Goal: Task Accomplishment & Management: Use online tool/utility

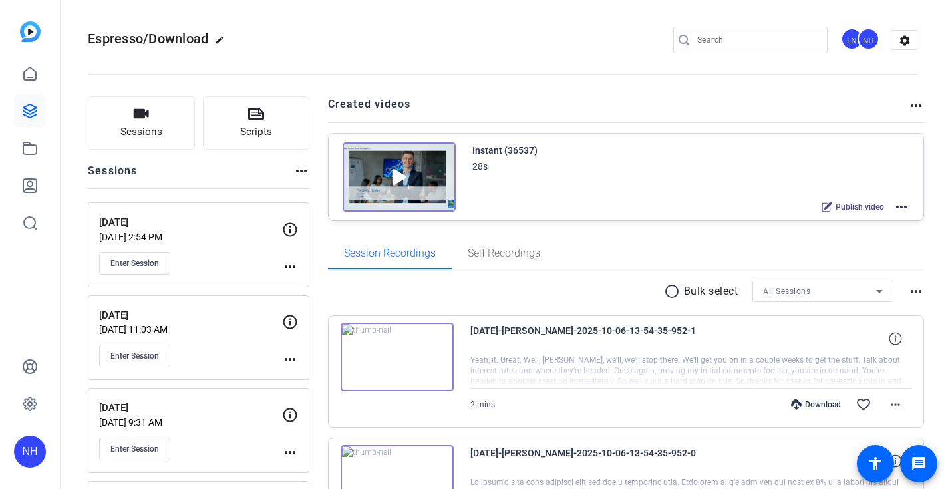
click at [444, 45] on div "Espresso/Download edit LN NH settings" at bounding box center [502, 40] width 829 height 20
click at [445, 43] on div "Espresso/Download edit LN NH settings" at bounding box center [502, 40] width 829 height 20
click at [368, 44] on div "Espresso/Download edit LN NH settings" at bounding box center [502, 40] width 829 height 20
click at [419, 82] on openreel-divider-bar at bounding box center [502, 70] width 829 height 41
click at [154, 261] on span "Enter Session" at bounding box center [134, 263] width 49 height 11
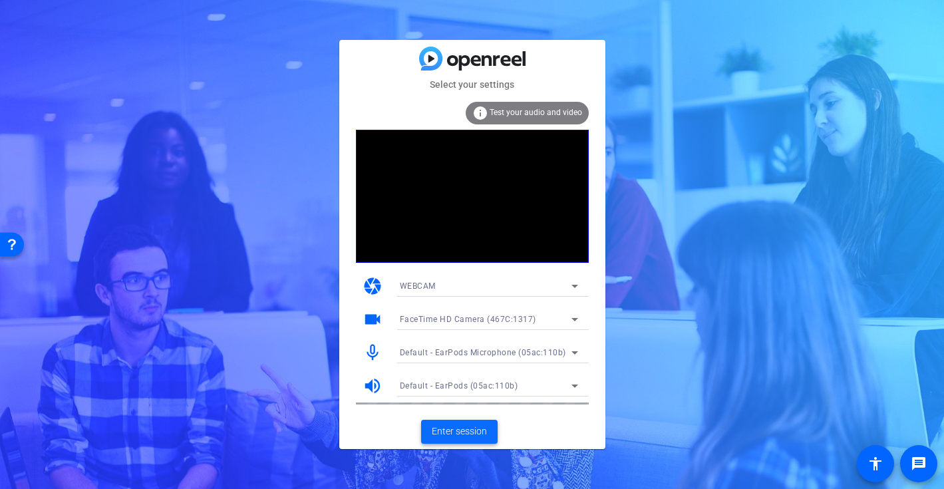
click at [462, 429] on span "Enter session" at bounding box center [459, 431] width 55 height 14
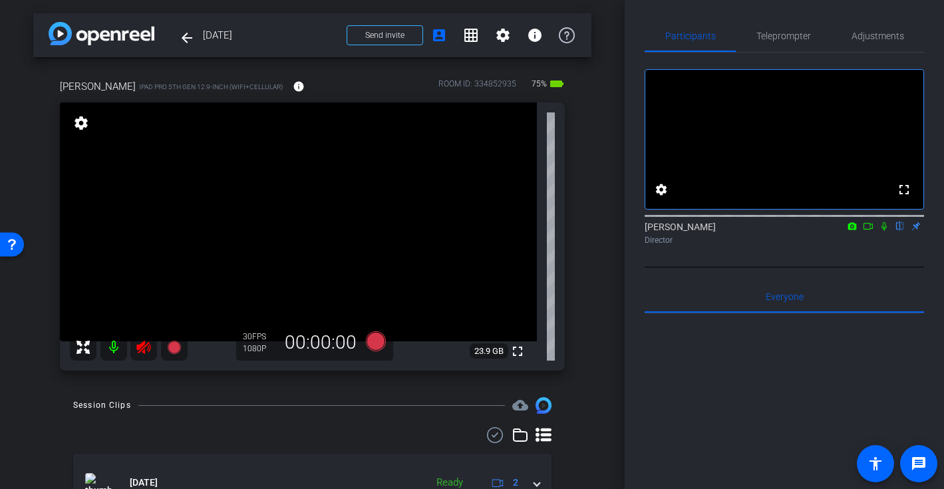
click at [144, 349] on icon at bounding box center [144, 347] width 16 height 16
click at [591, 185] on div "Dave iPad Pro 5th Gen 12.9-inch (WiFi+Cellular) info ROOM ID: 334852935 75% bat…" at bounding box center [312, 220] width 558 height 327
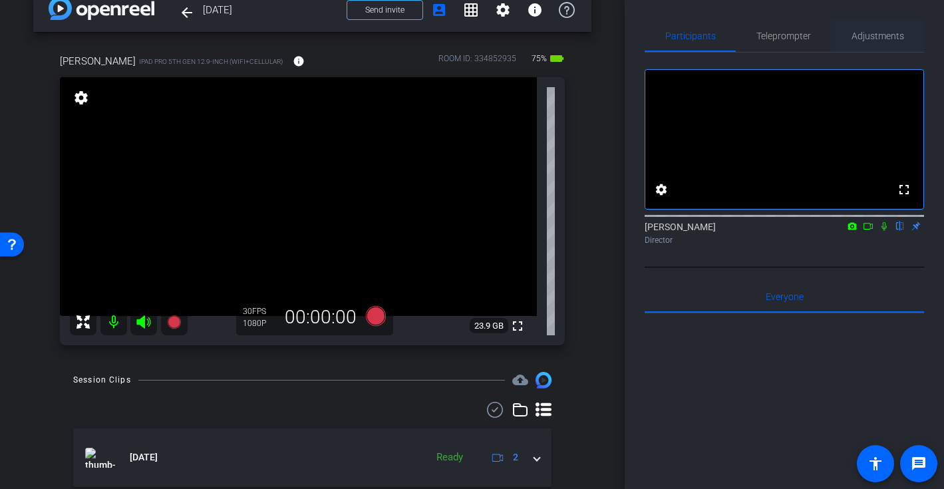
click at [887, 37] on span "Adjustments" at bounding box center [877, 35] width 53 height 9
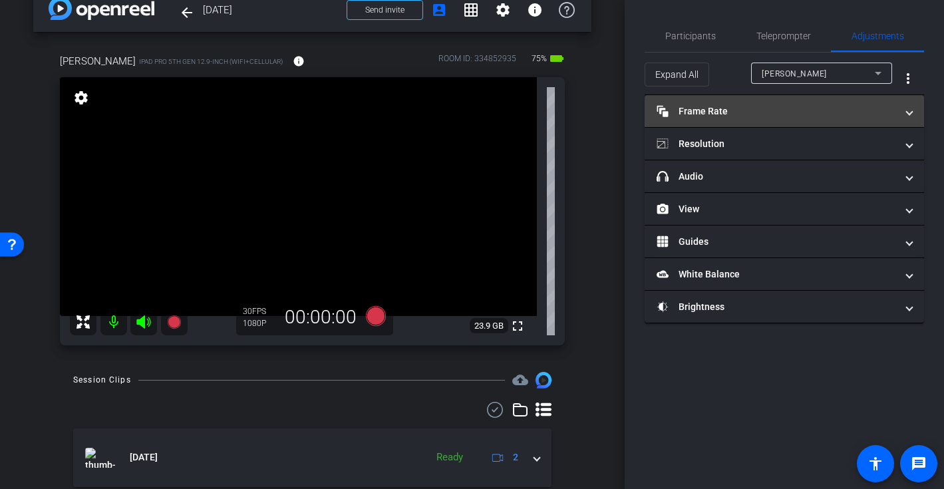
click at [762, 112] on mat-panel-title "Frame Rate Frame Rate" at bounding box center [775, 111] width 239 height 14
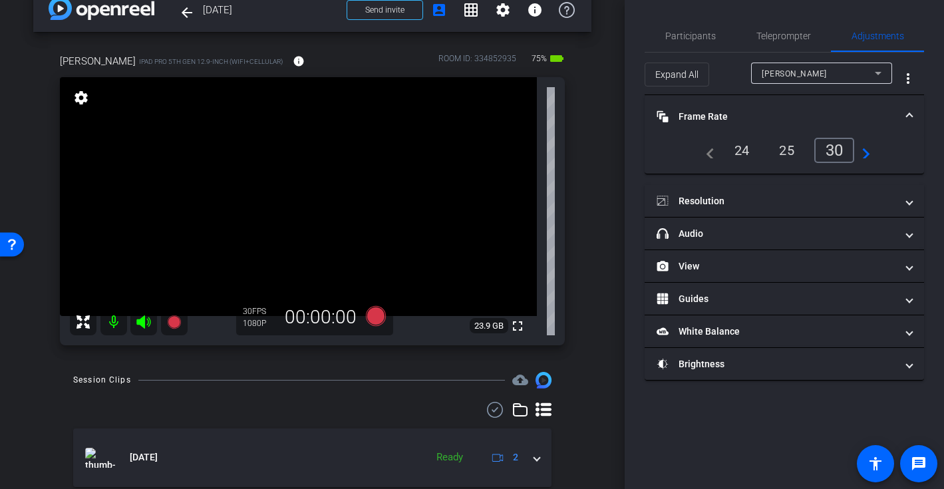
click at [740, 151] on div "24" at bounding box center [741, 150] width 35 height 23
click at [797, 102] on mat-expansion-panel-header "Frame Rate Frame Rate" at bounding box center [783, 116] width 279 height 43
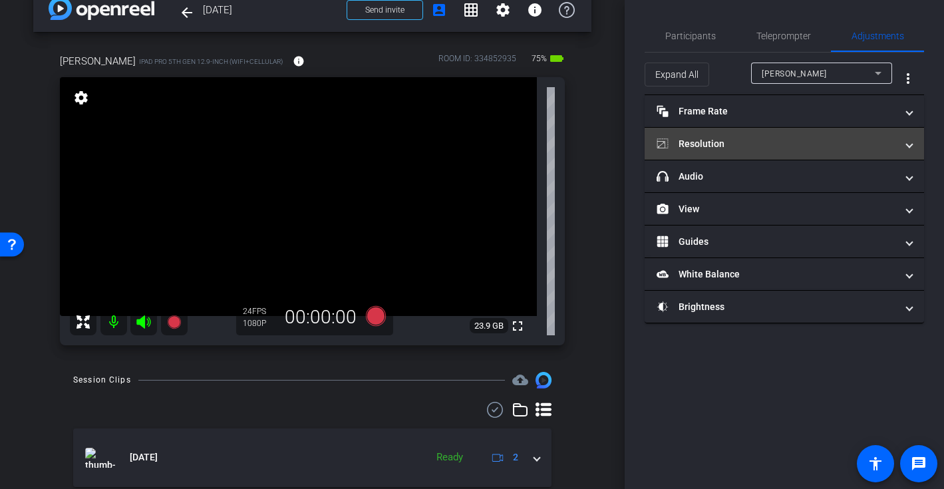
click at [774, 150] on mat-panel-title "Resolution" at bounding box center [775, 144] width 239 height 14
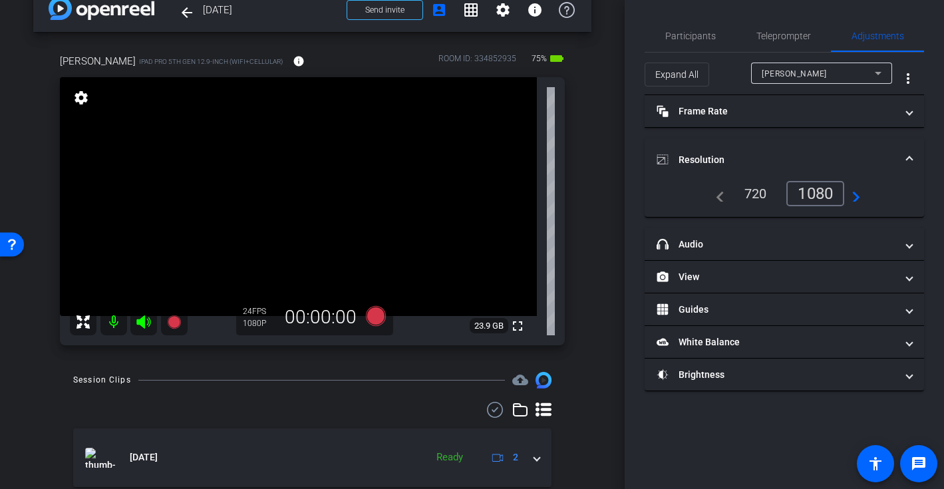
click at [804, 140] on mat-expansion-panel-header "Resolution" at bounding box center [783, 159] width 279 height 43
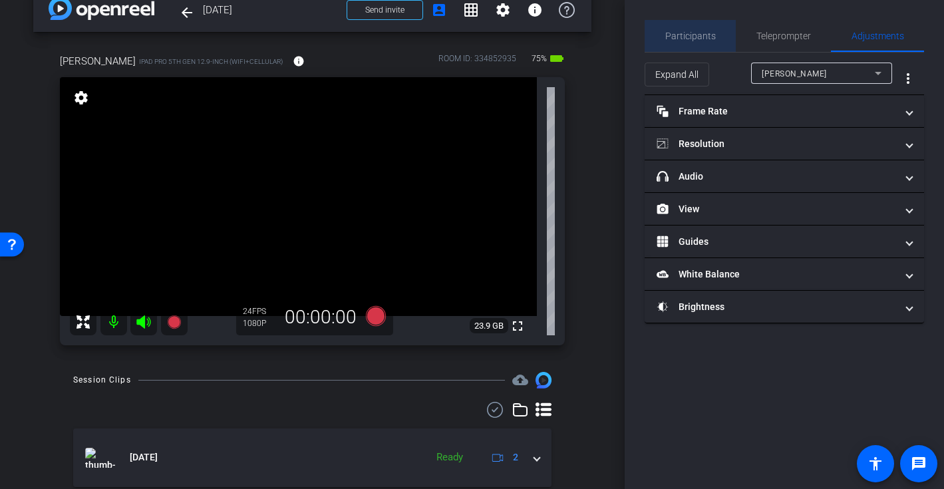
click at [698, 40] on span "Participants" at bounding box center [690, 35] width 51 height 9
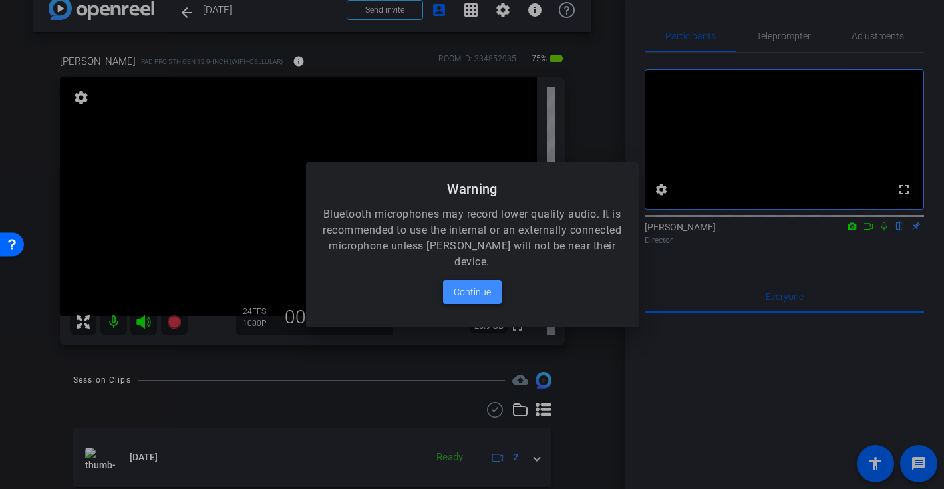
click at [466, 297] on span "Continue" at bounding box center [472, 292] width 37 height 16
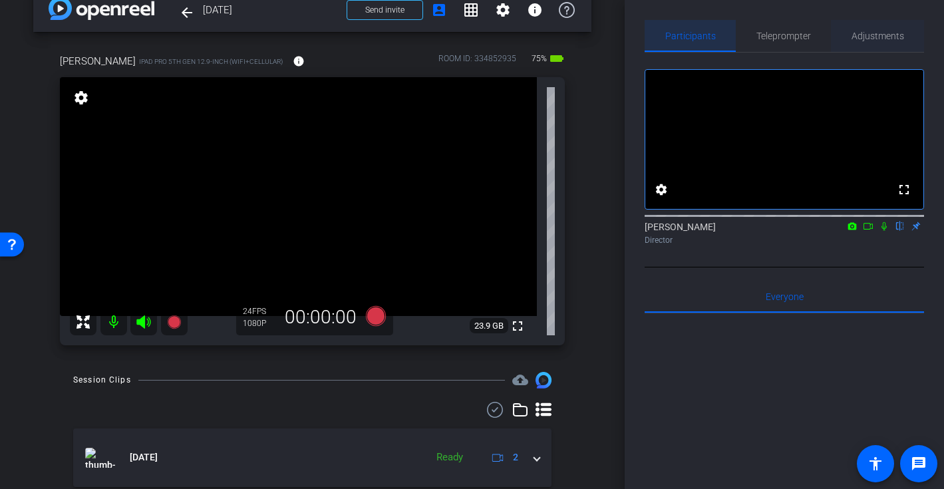
click at [871, 31] on span "Adjustments" at bounding box center [877, 35] width 53 height 9
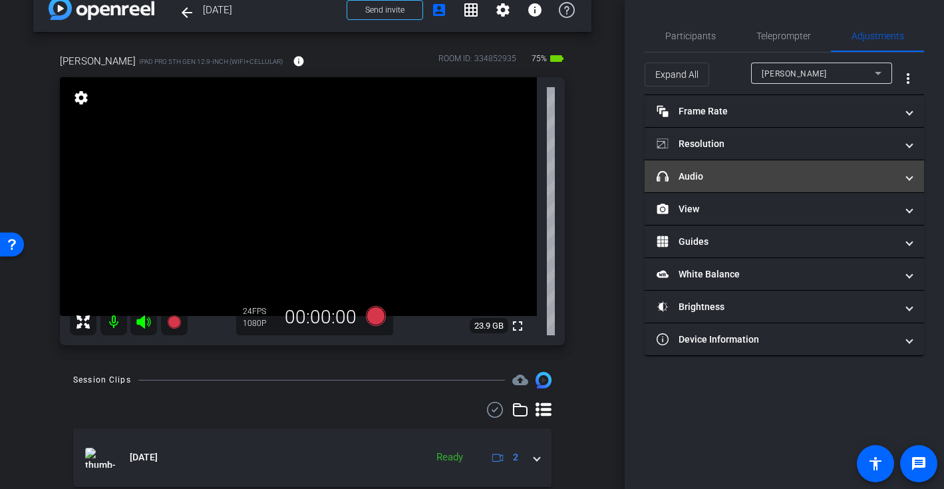
click at [769, 180] on mat-panel-title "headphone icon Audio" at bounding box center [775, 177] width 239 height 14
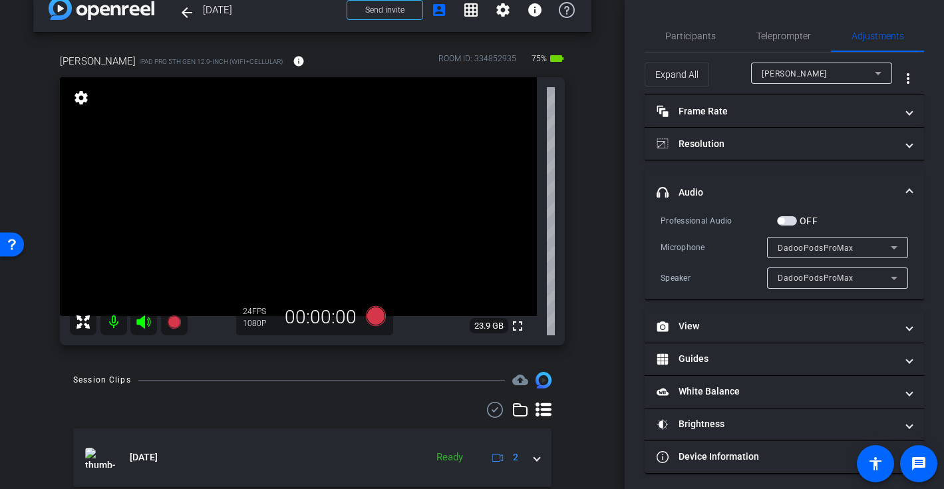
click at [786, 221] on button "OFF" at bounding box center [787, 220] width 20 height 9
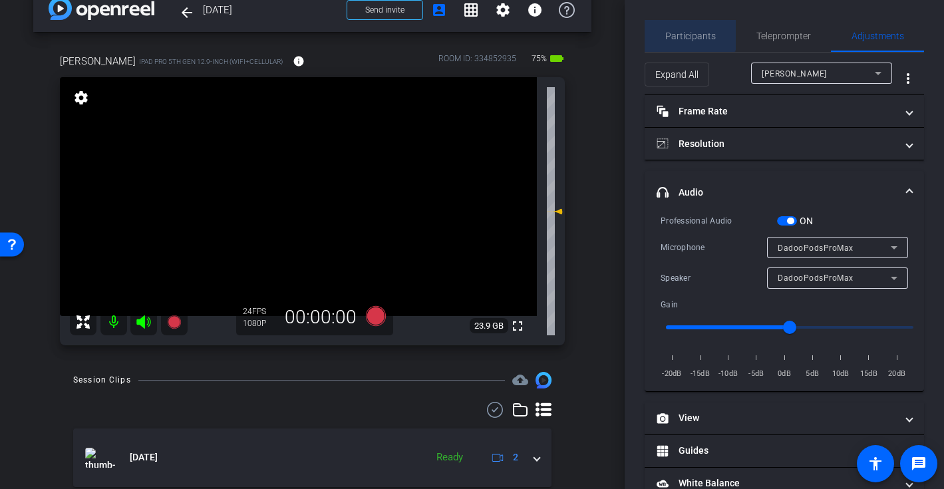
click at [686, 28] on span "Participants" at bounding box center [690, 36] width 51 height 32
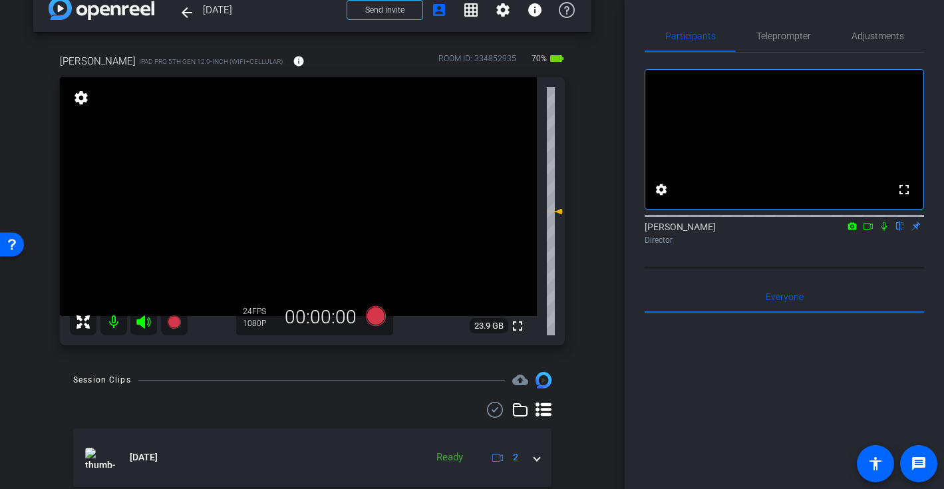
click at [588, 174] on div "Dave iPad Pro 5th Gen 12.9-inch (WiFi+Cellular) info ROOM ID: 334852935 70% bat…" at bounding box center [312, 195] width 558 height 327
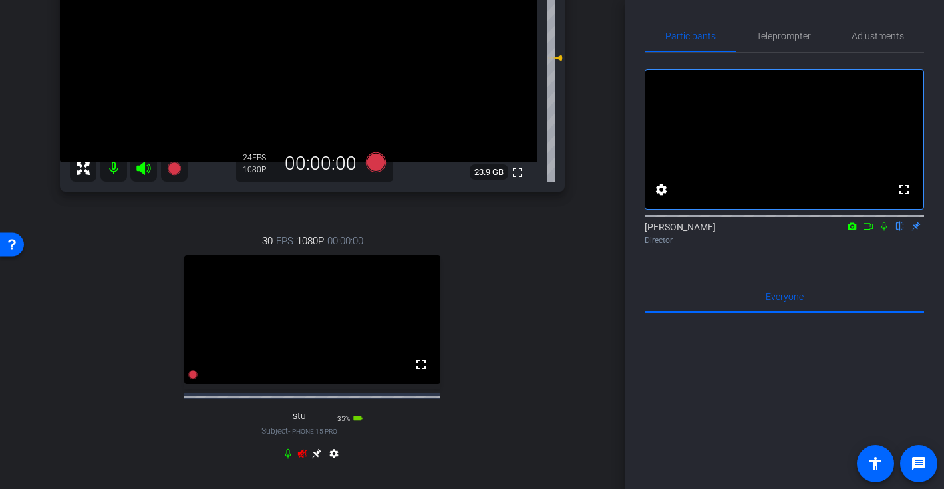
scroll to position [182, 0]
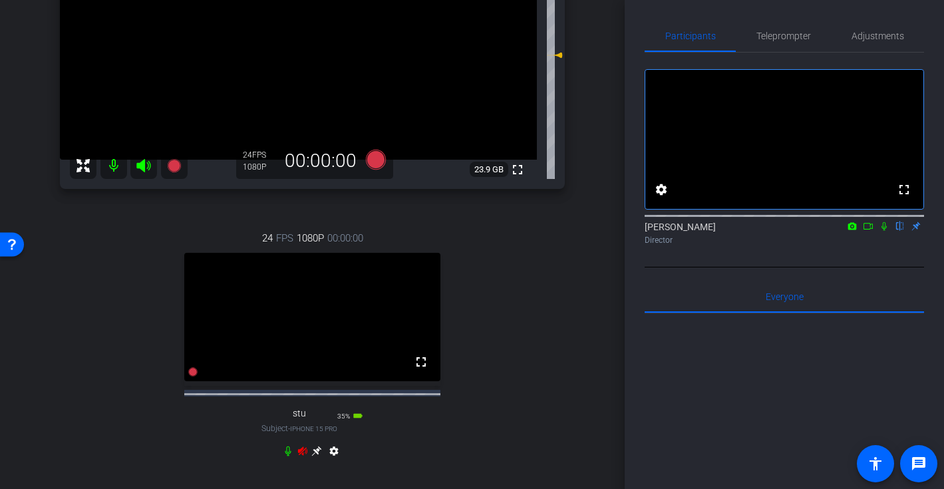
click at [305, 456] on icon at bounding box center [302, 451] width 11 height 11
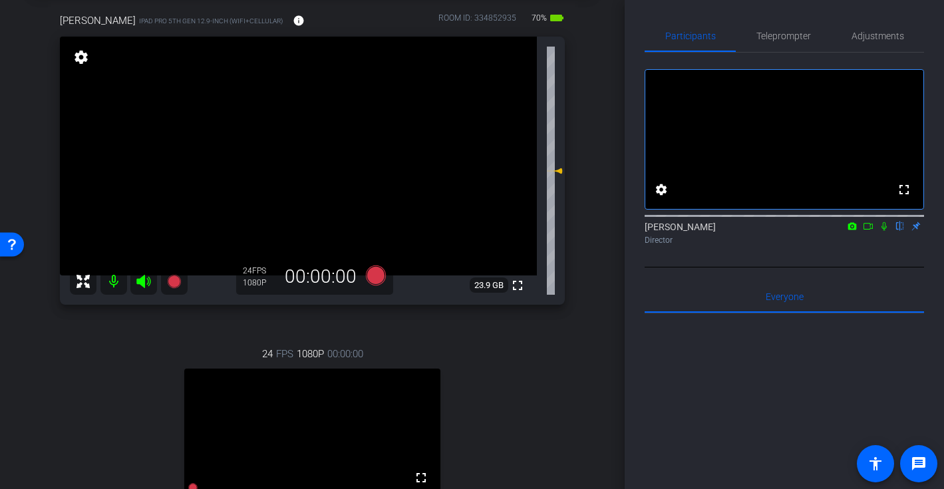
scroll to position [65, 0]
click at [880, 35] on span "Adjustments" at bounding box center [877, 35] width 53 height 9
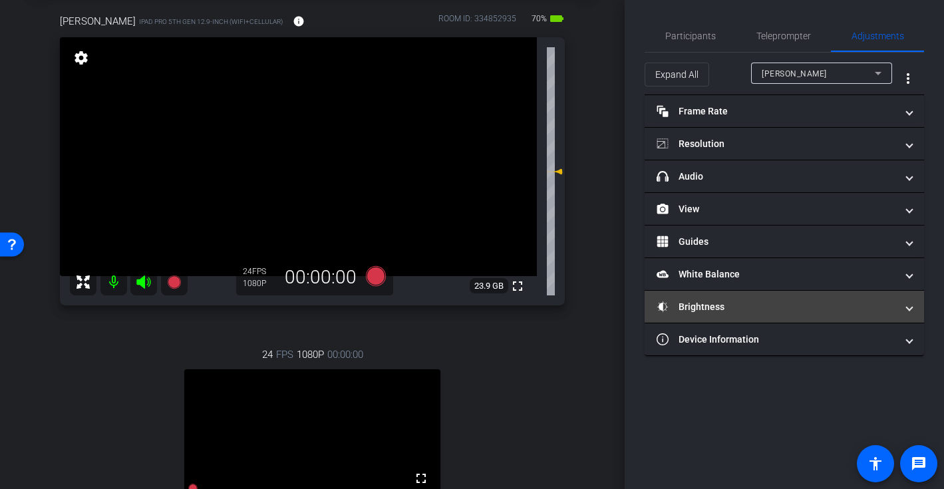
click at [753, 308] on mat-panel-title "Brightness" at bounding box center [775, 307] width 239 height 14
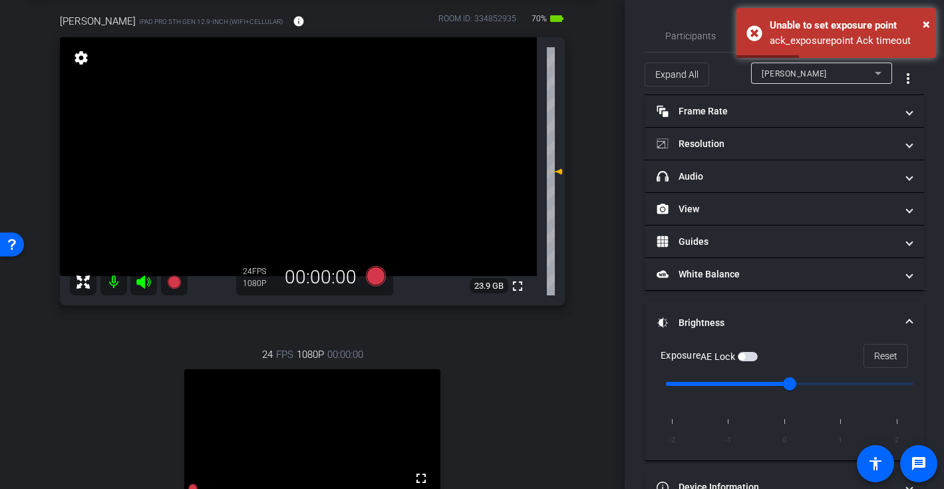
click at [754, 357] on span "button" at bounding box center [748, 356] width 20 height 9
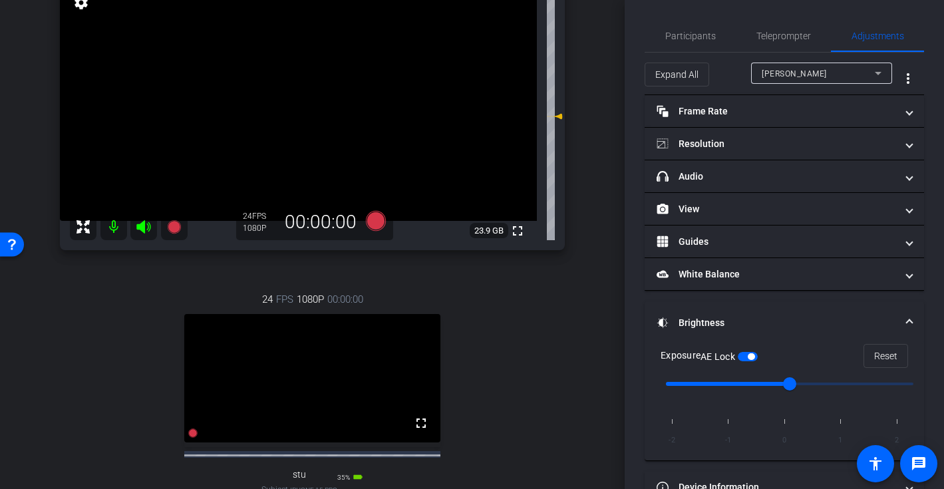
scroll to position [129, 0]
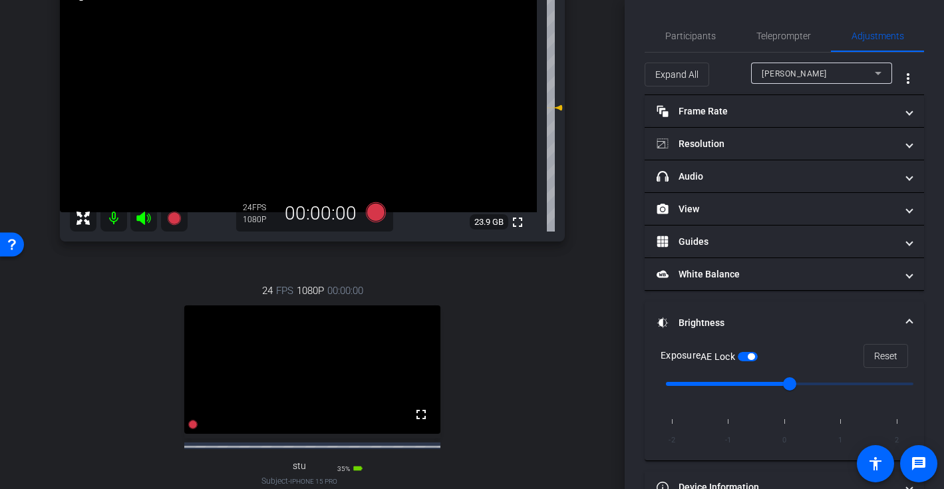
click at [822, 75] on div "Dave" at bounding box center [818, 73] width 113 height 17
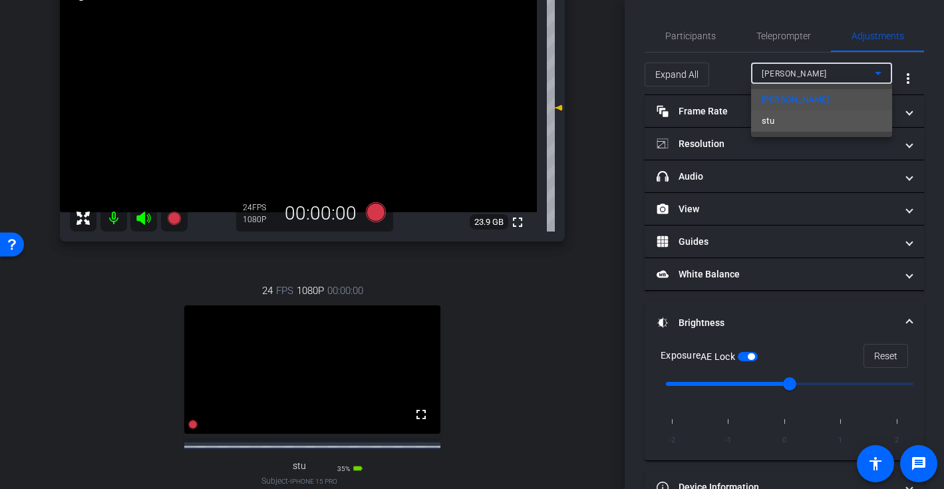
click at [775, 118] on mat-option "stu" at bounding box center [821, 120] width 141 height 21
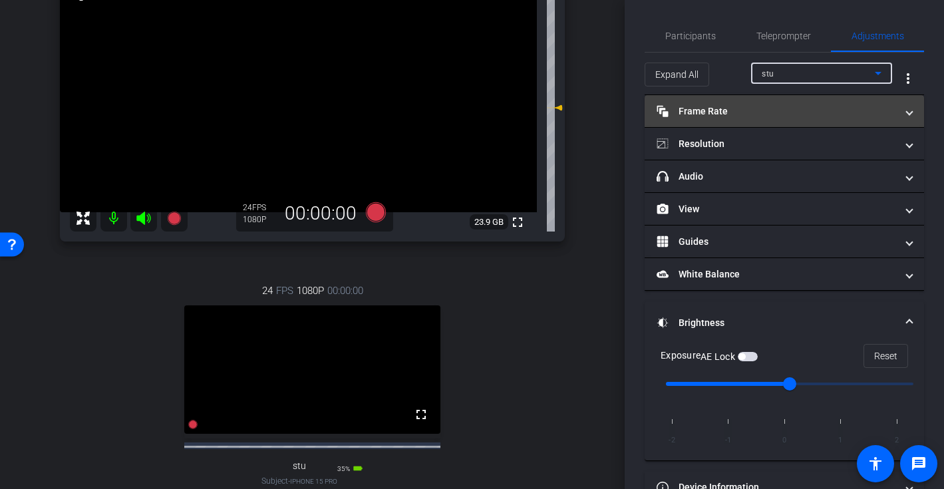
click at [789, 105] on mat-panel-title "Frame Rate Frame Rate" at bounding box center [775, 111] width 239 height 14
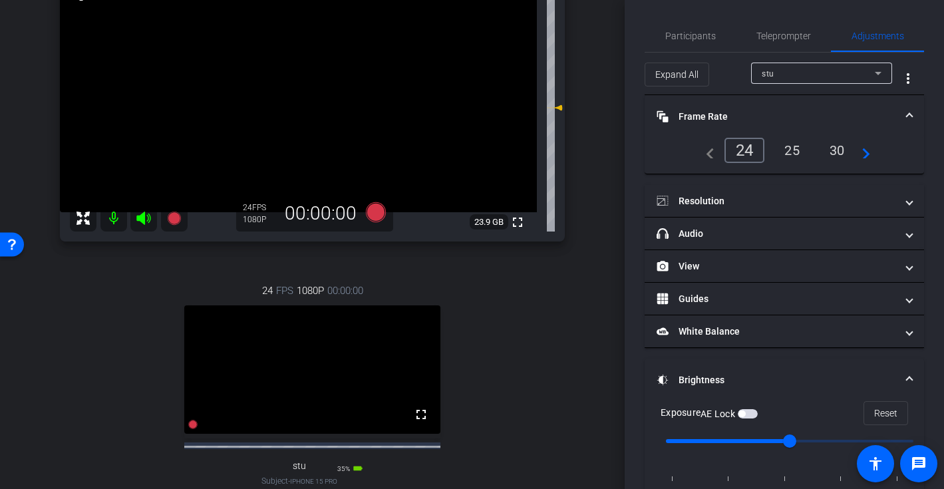
click at [789, 106] on mat-expansion-panel-header "Frame Rate Frame Rate" at bounding box center [783, 116] width 279 height 43
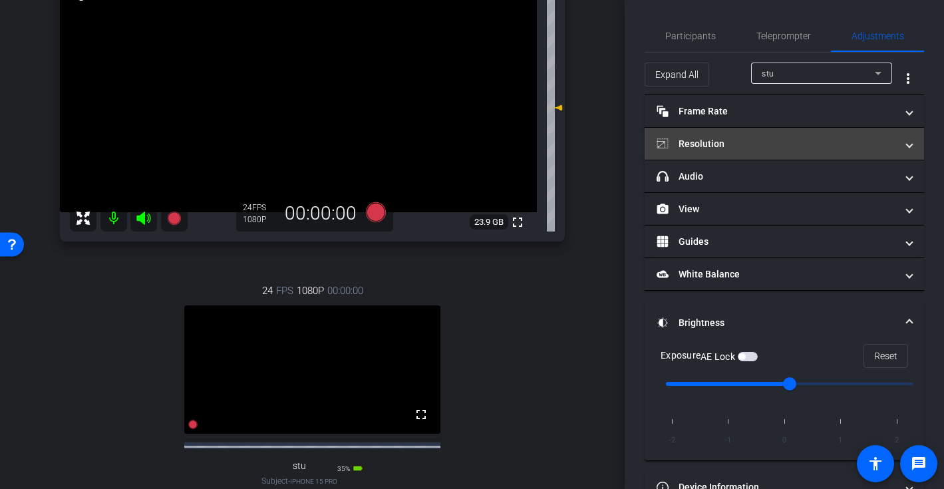
click at [809, 143] on mat-panel-title "Resolution" at bounding box center [775, 144] width 239 height 14
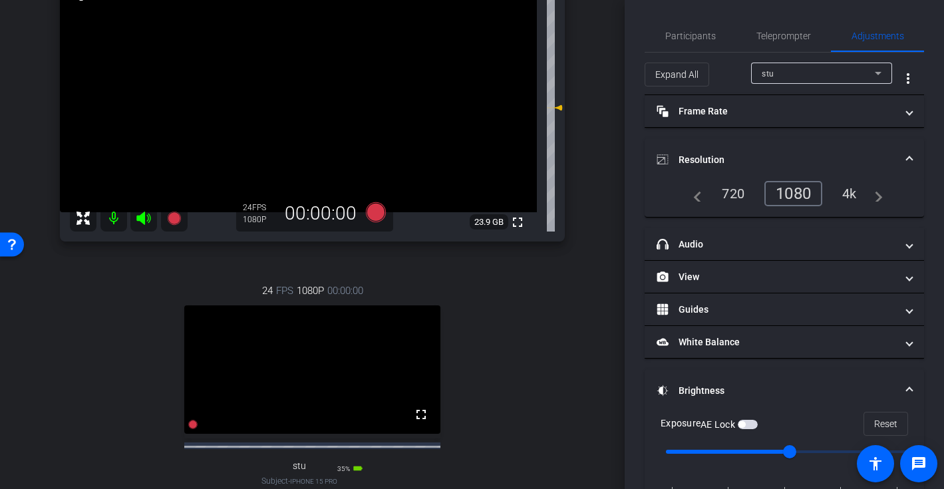
click at [809, 143] on mat-expansion-panel-header "Resolution" at bounding box center [783, 159] width 279 height 43
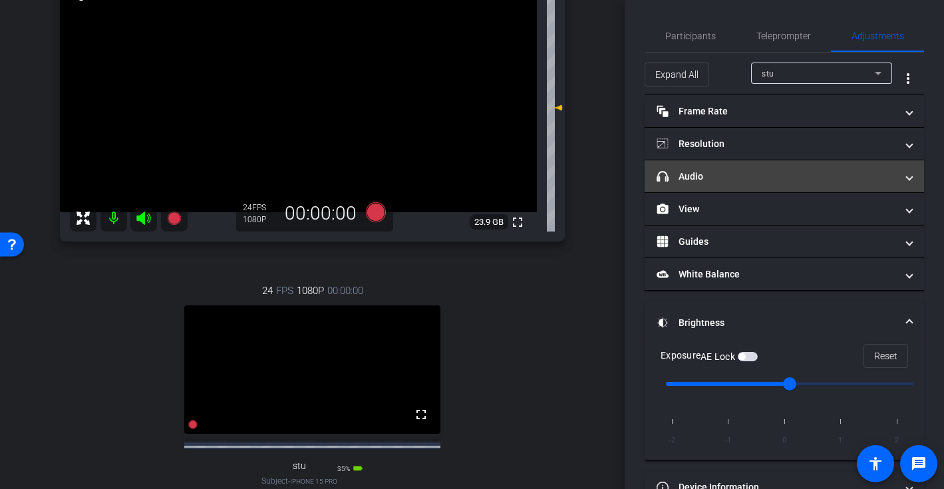
click at [791, 176] on mat-panel-title "headphone icon Audio" at bounding box center [775, 177] width 239 height 14
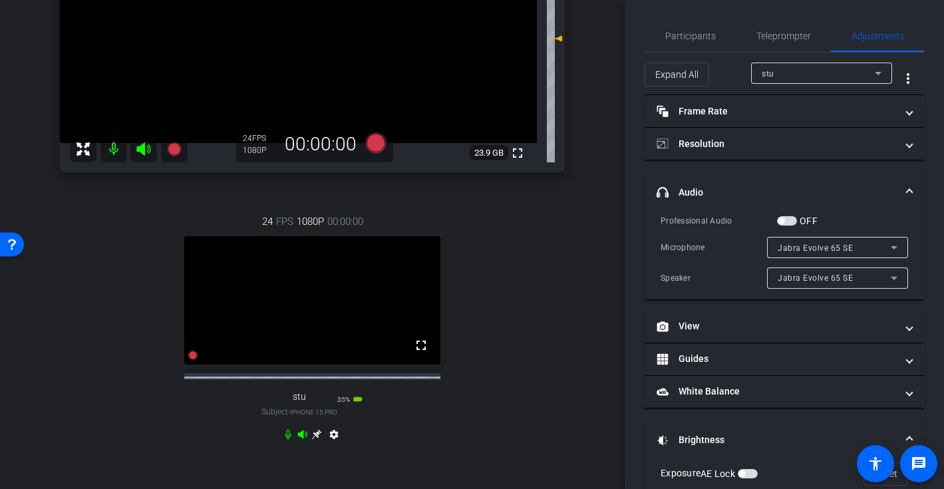
scroll to position [200, 0]
click at [789, 218] on span "button" at bounding box center [787, 220] width 20 height 9
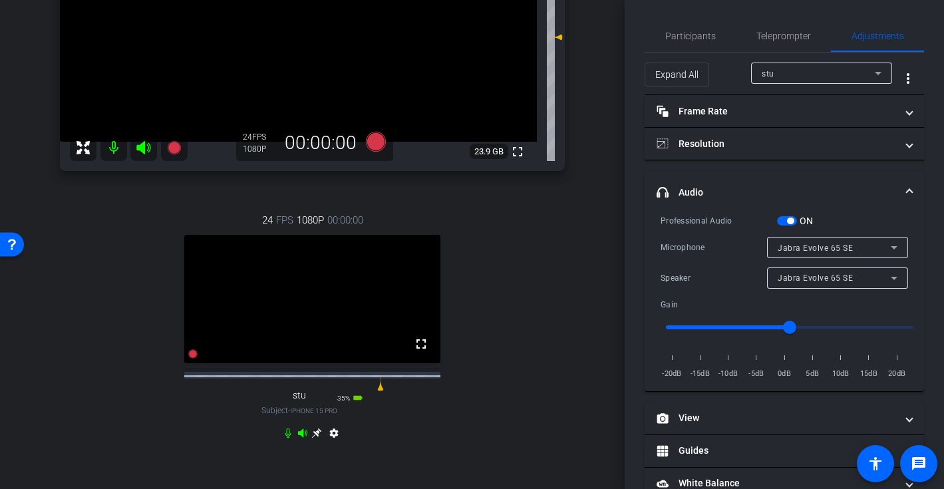
drag, startPoint x: 313, startPoint y: 399, endPoint x: 381, endPoint y: 400, distance: 67.8
click at [381, 390] on icon at bounding box center [379, 385] width 5 height 9
drag, startPoint x: 381, startPoint y: 400, endPoint x: 358, endPoint y: 396, distance: 22.9
click at [359, 390] on icon at bounding box center [356, 384] width 5 height 9
drag, startPoint x: 358, startPoint y: 396, endPoint x: 372, endPoint y: 398, distance: 14.8
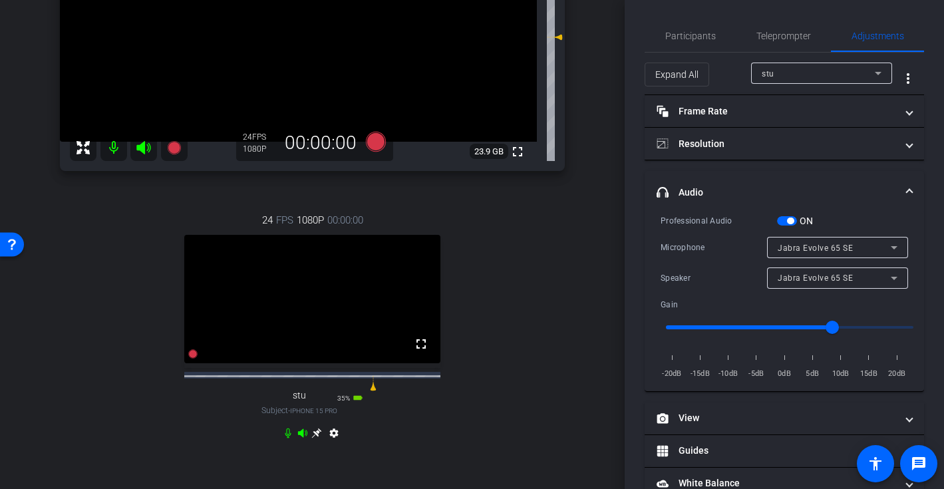
click at [372, 390] on icon at bounding box center [372, 385] width 5 height 9
drag, startPoint x: 839, startPoint y: 324, endPoint x: 869, endPoint y: 326, distance: 30.7
click at [869, 326] on input "range" at bounding box center [789, 327] width 275 height 29
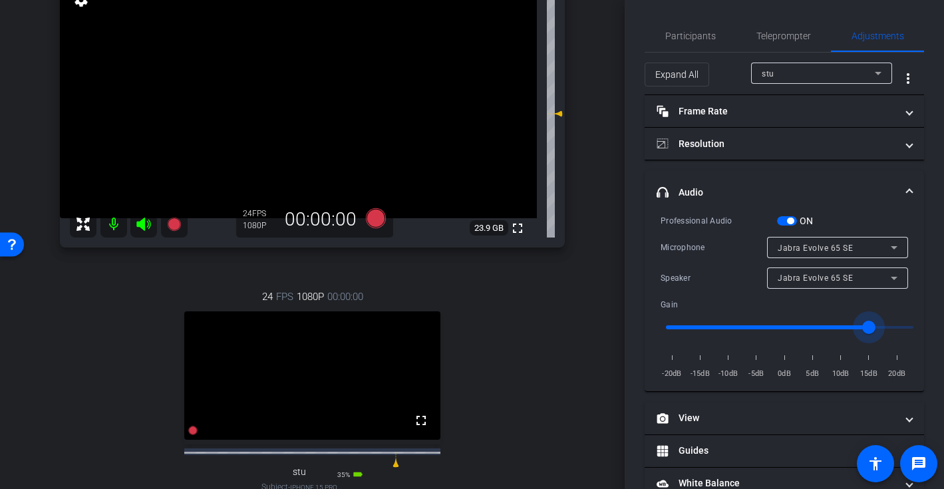
scroll to position [126, 0]
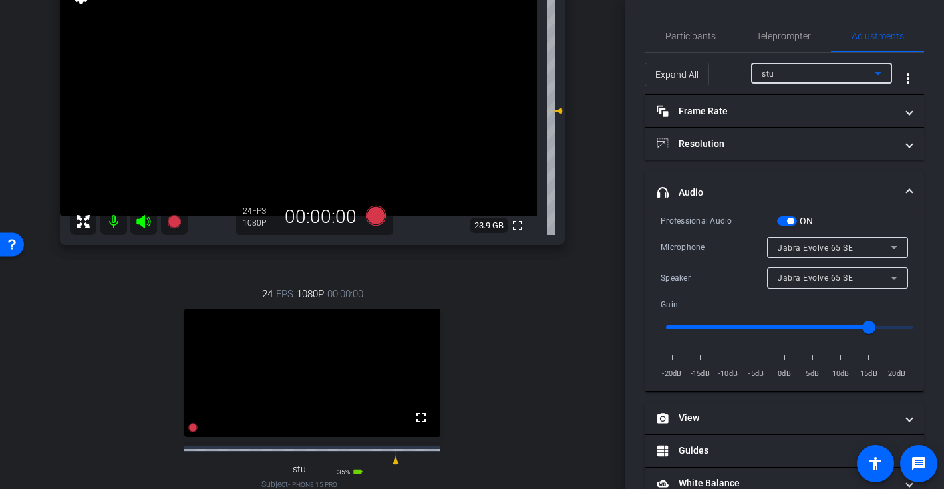
click at [829, 71] on div "stu" at bounding box center [818, 73] width 113 height 17
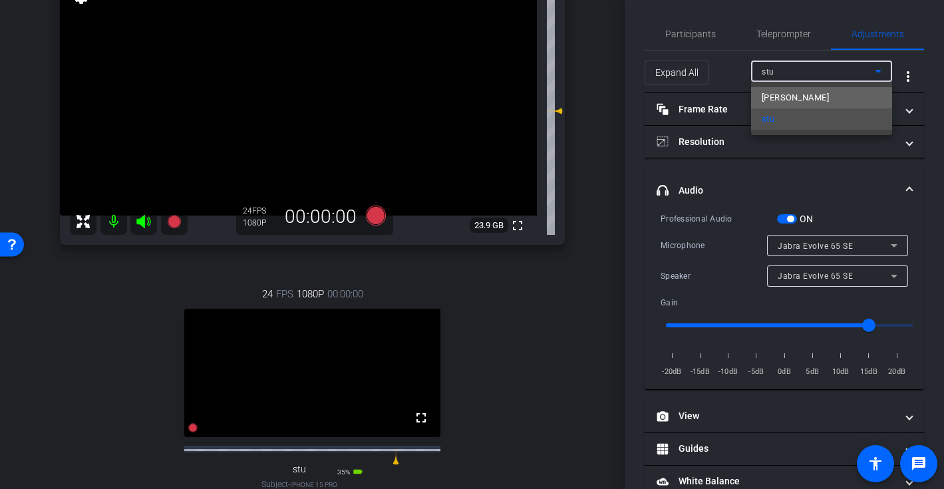
click at [791, 100] on mat-option "Dave" at bounding box center [821, 97] width 141 height 21
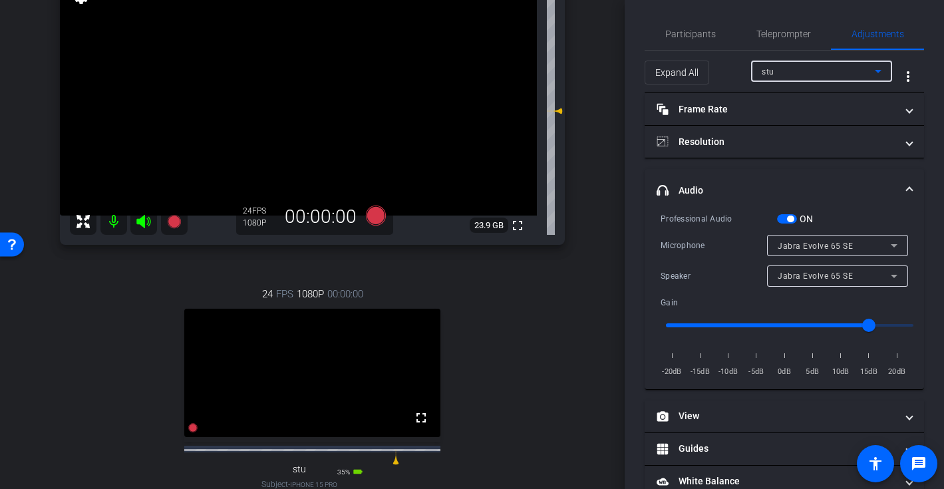
type input "0"
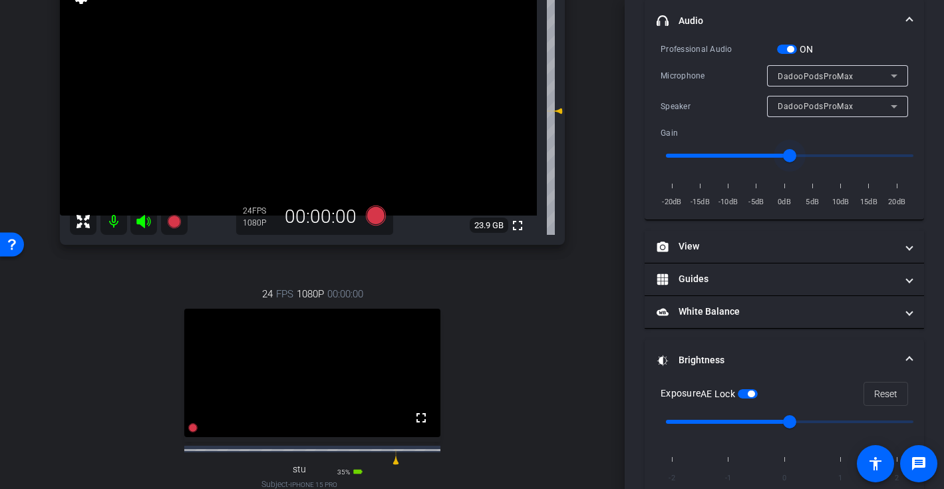
scroll to position [172, 0]
click at [753, 394] on span "button" at bounding box center [748, 392] width 20 height 9
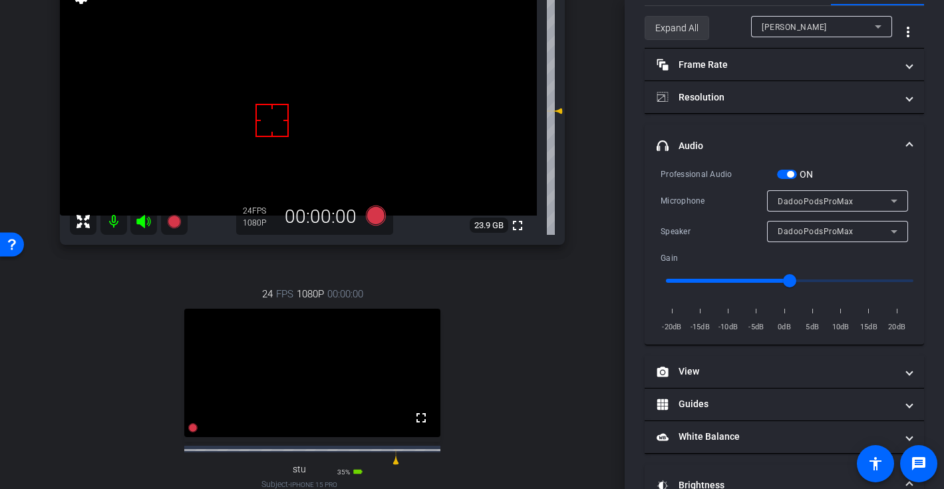
scroll to position [0, 0]
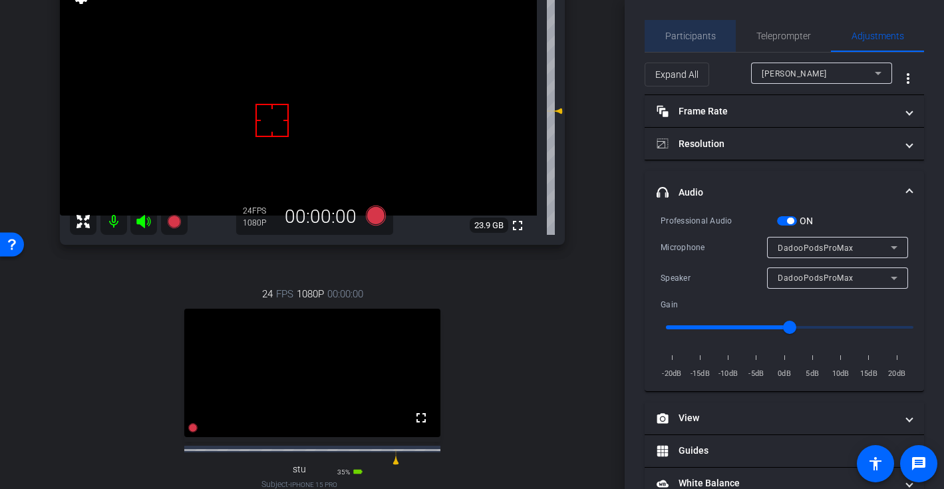
click at [694, 41] on span "Participants" at bounding box center [690, 35] width 51 height 9
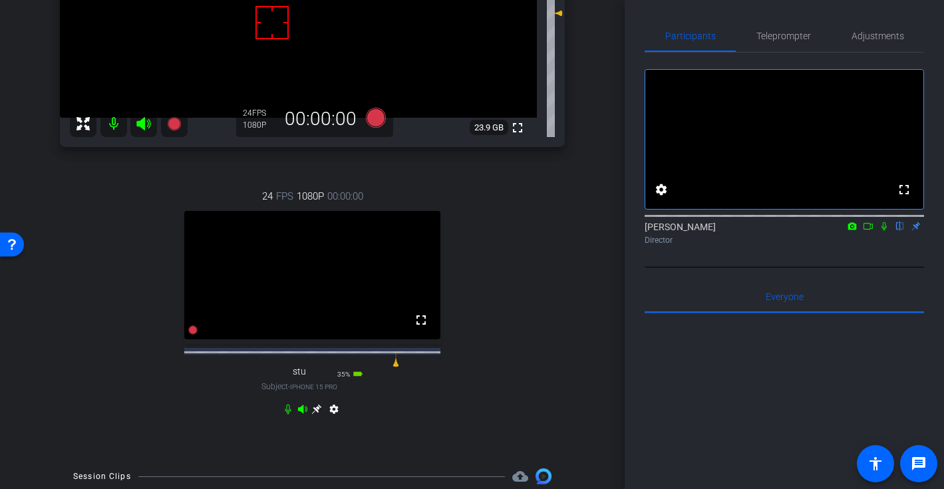
scroll to position [228, 0]
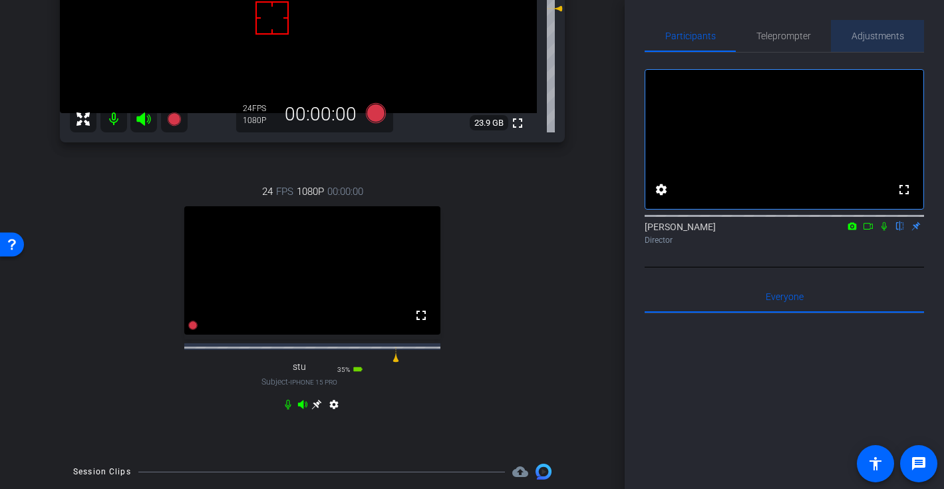
click at [883, 36] on span "Adjustments" at bounding box center [877, 35] width 53 height 9
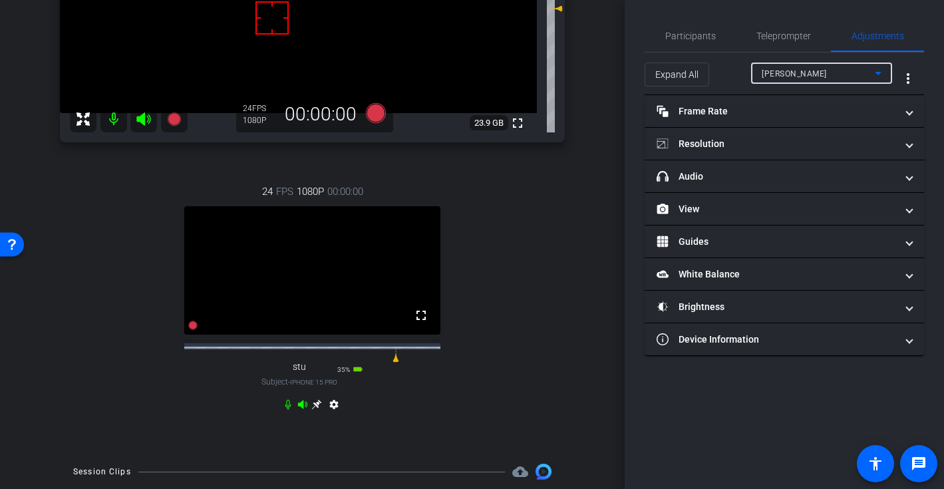
click at [818, 71] on div "Dave" at bounding box center [818, 73] width 113 height 17
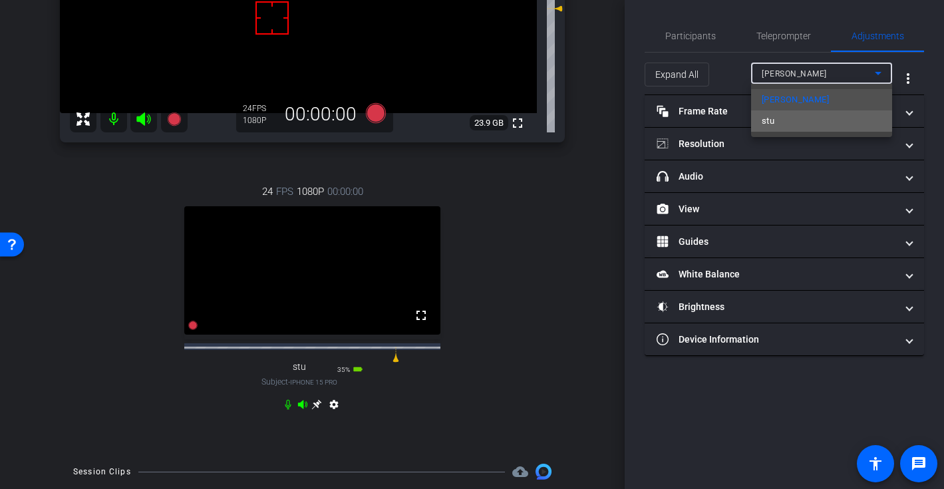
click at [783, 118] on mat-option "stu" at bounding box center [821, 120] width 141 height 21
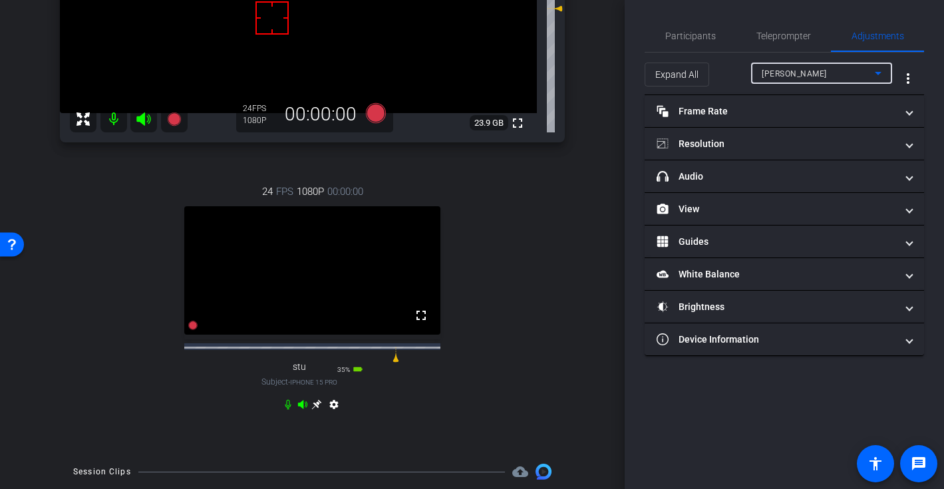
type input "13"
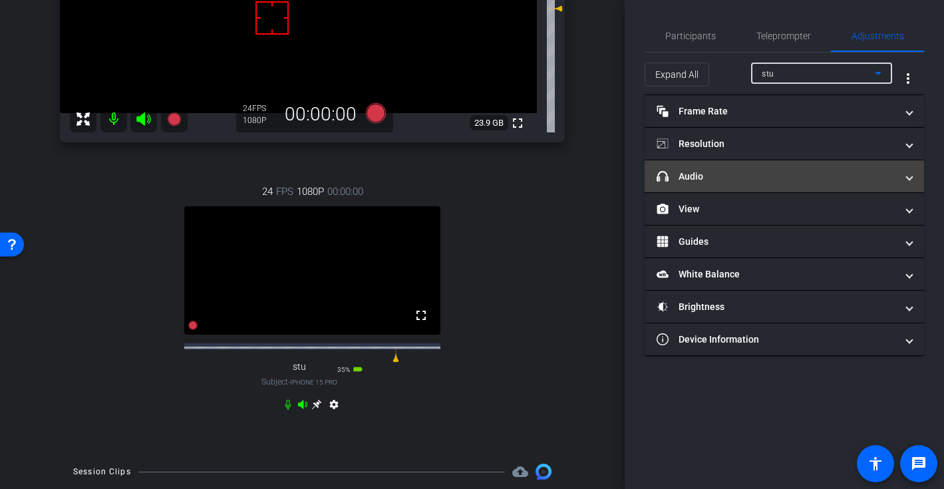
click at [770, 178] on mat-panel-title "headphone icon Audio" at bounding box center [775, 177] width 239 height 14
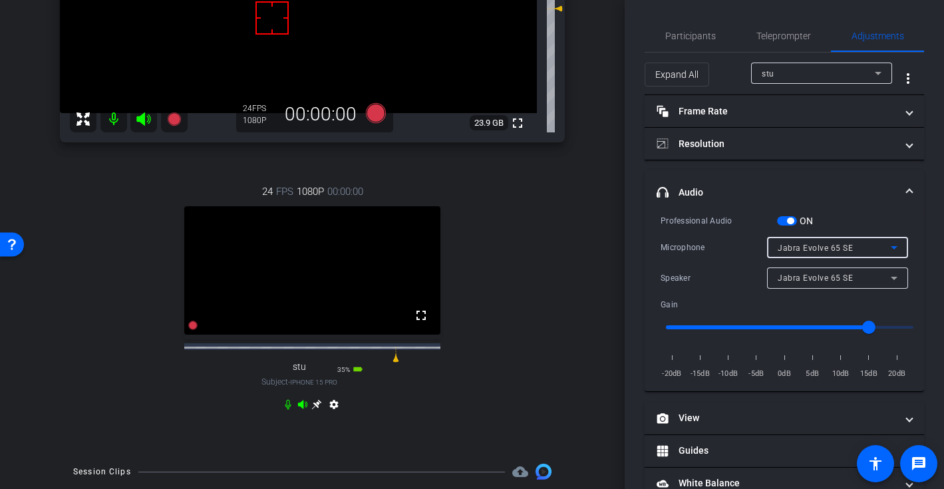
click at [854, 248] on div "Jabra Evolve 65 SE" at bounding box center [833, 247] width 113 height 17
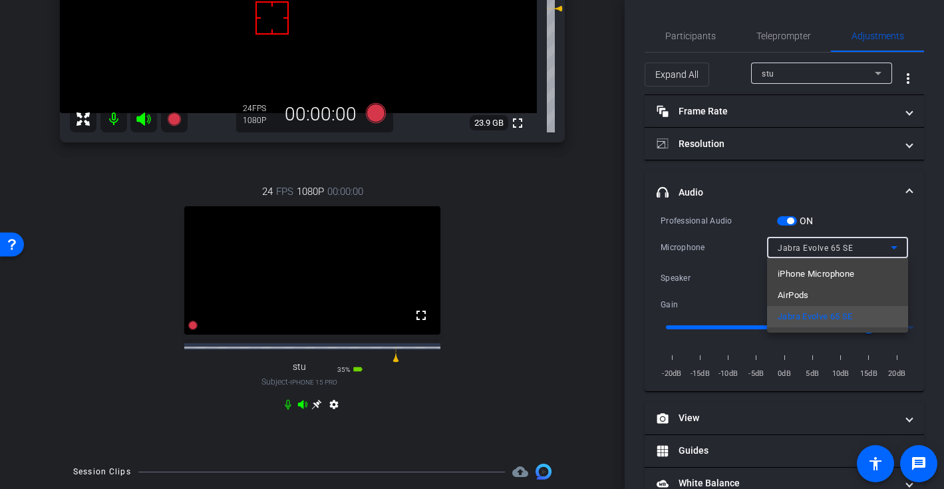
click at [854, 248] on div at bounding box center [472, 244] width 944 height 489
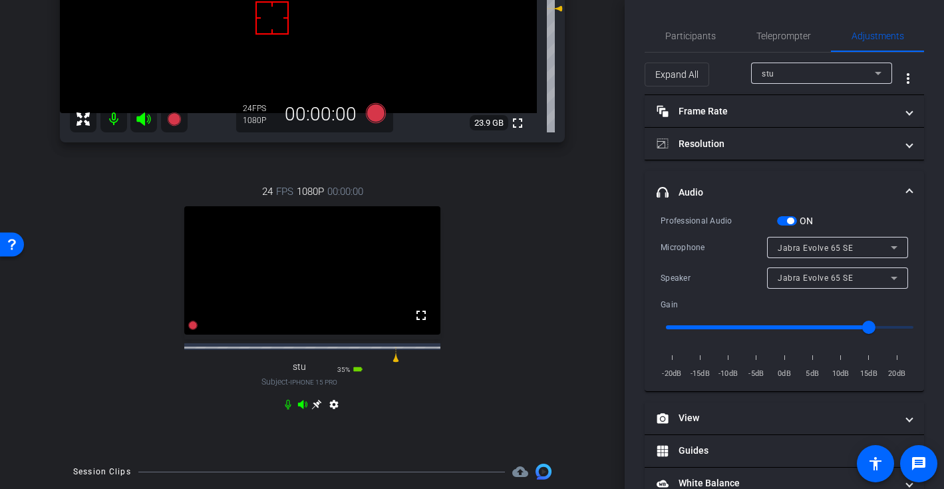
click at [849, 270] on div "Jabra Evolve 65 SE" at bounding box center [833, 277] width 113 height 17
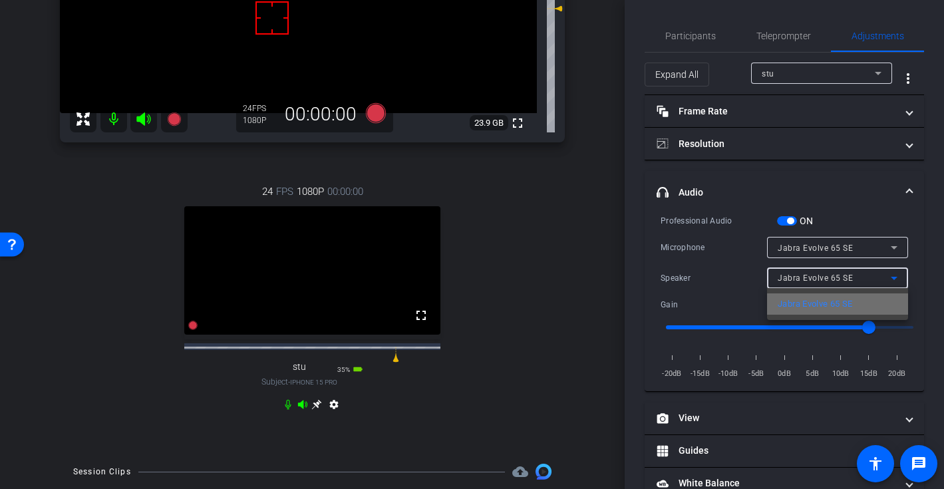
click at [815, 299] on span "Jabra Evolve 65 SE" at bounding box center [814, 304] width 75 height 16
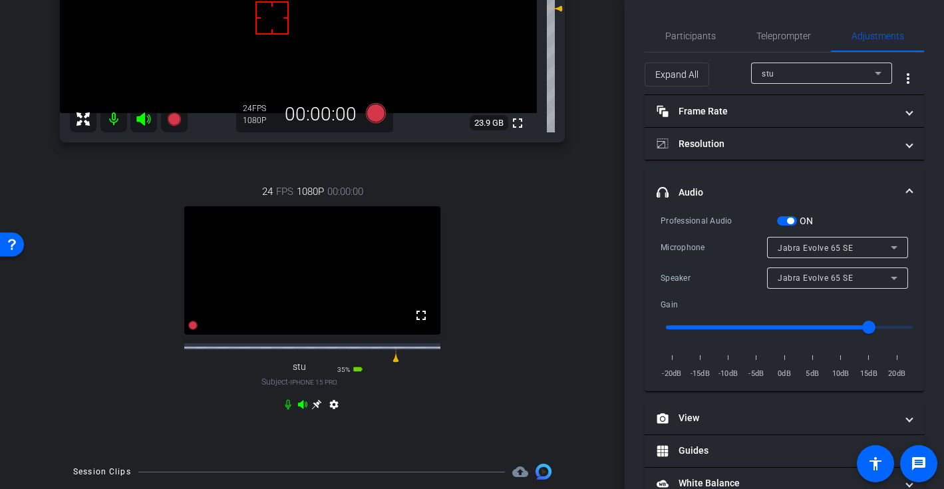
click at [786, 215] on div "ON" at bounding box center [795, 220] width 37 height 13
click at [808, 182] on mat-expansion-panel-header "headphone icon Audio" at bounding box center [783, 192] width 279 height 43
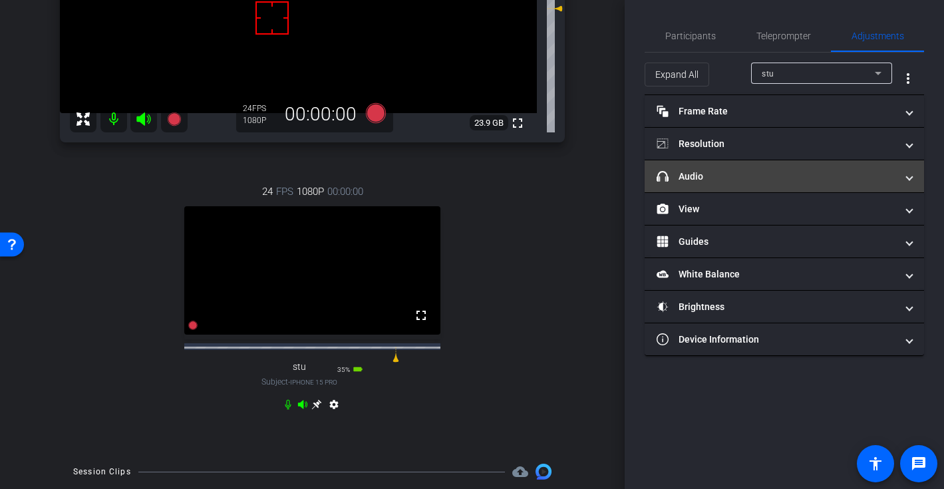
click at [808, 182] on mat-panel-title "headphone icon Audio" at bounding box center [775, 177] width 239 height 14
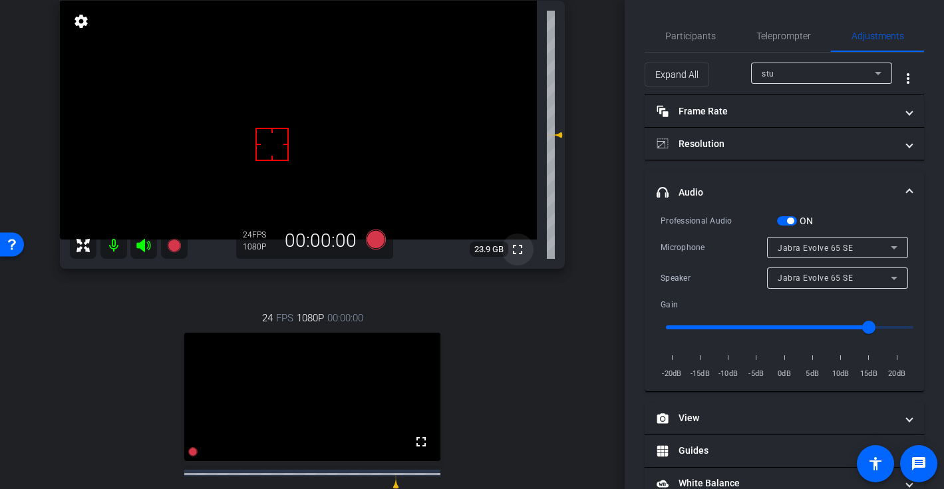
scroll to position [107, 0]
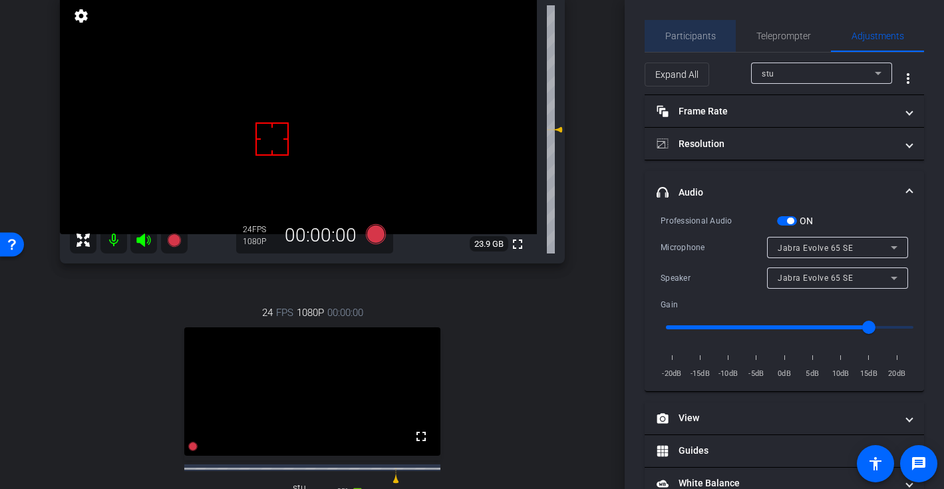
click at [697, 41] on span "Participants" at bounding box center [690, 35] width 51 height 9
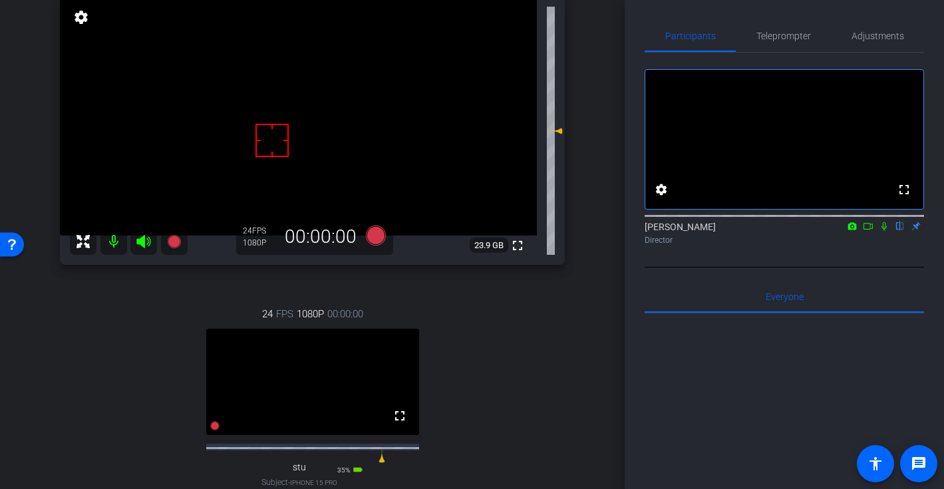
scroll to position [119, 0]
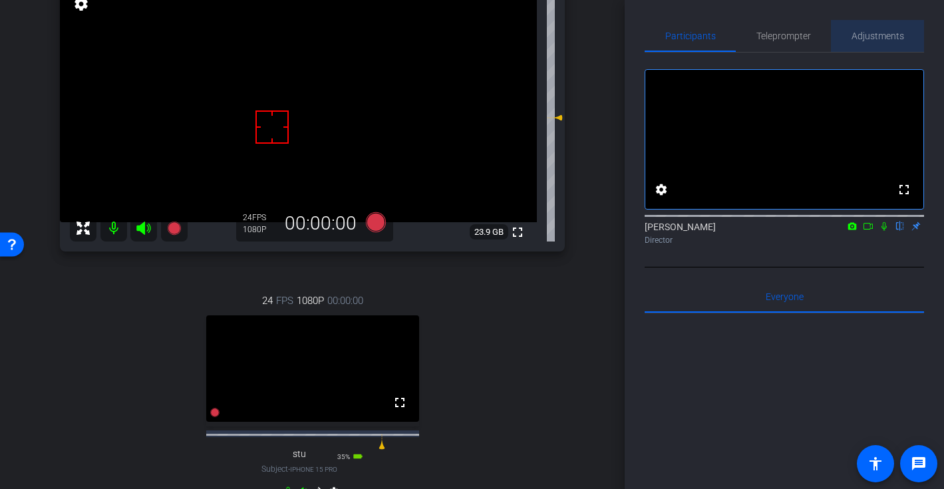
click at [870, 39] on span "Adjustments" at bounding box center [877, 35] width 53 height 9
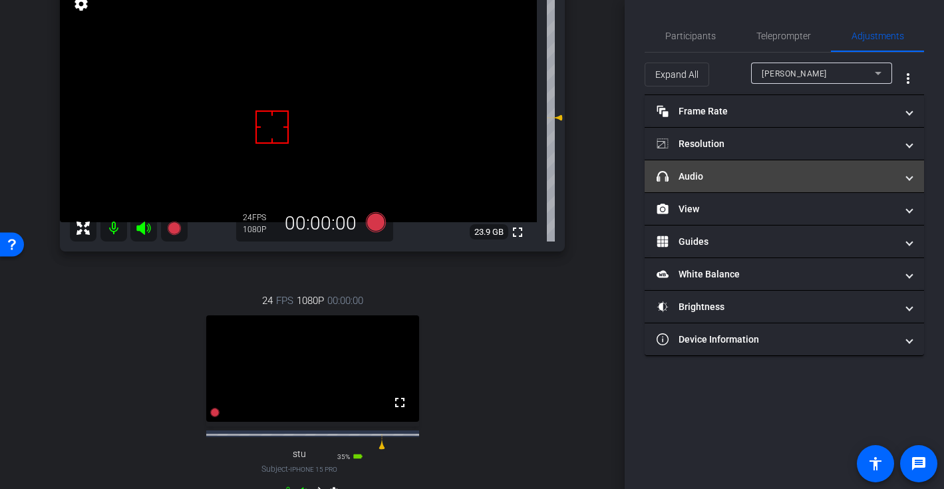
click at [799, 182] on mat-panel-title "headphone icon Audio" at bounding box center [775, 177] width 239 height 14
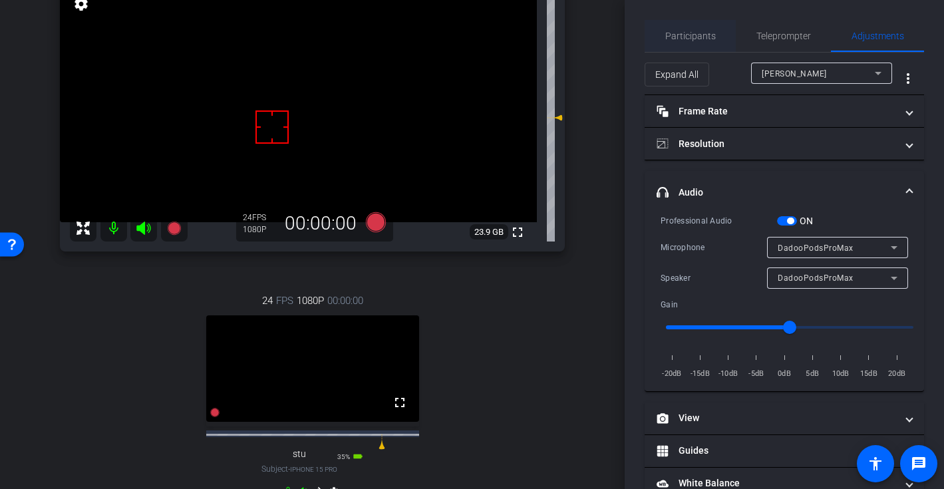
click at [698, 39] on span "Participants" at bounding box center [690, 35] width 51 height 9
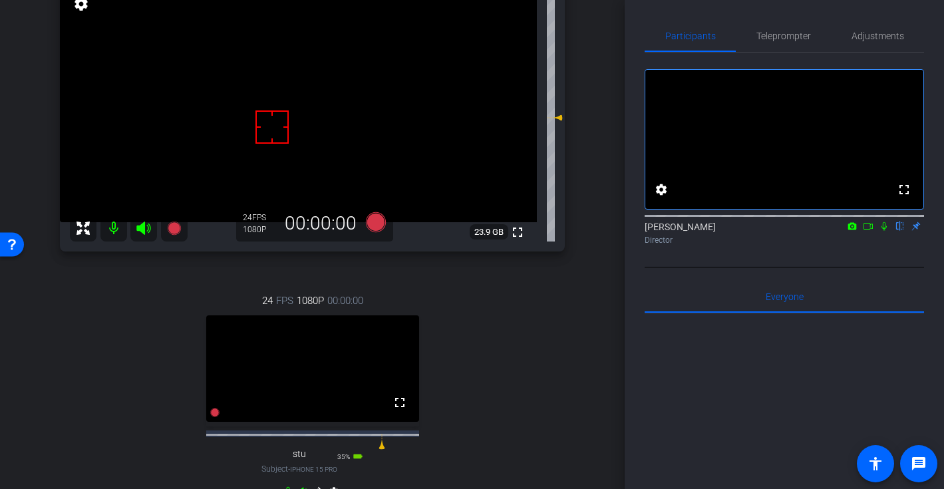
scroll to position [100, 0]
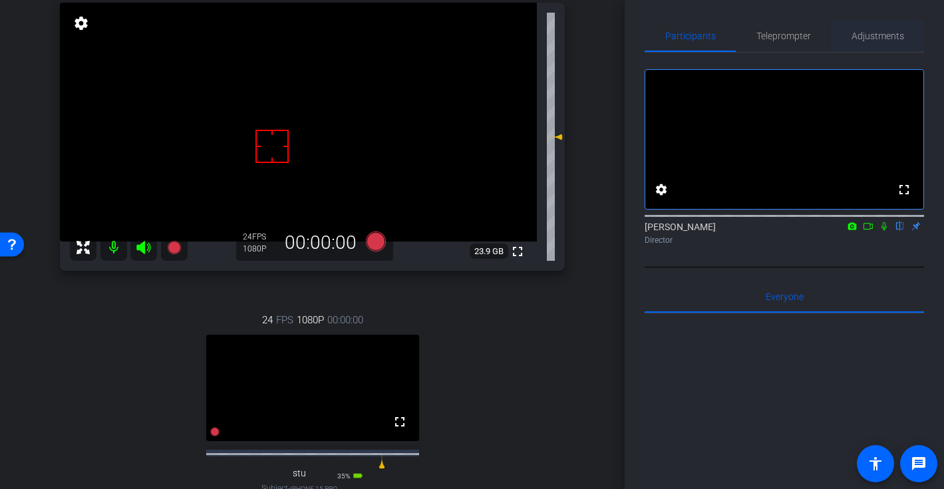
click at [881, 38] on span "Adjustments" at bounding box center [877, 35] width 53 height 9
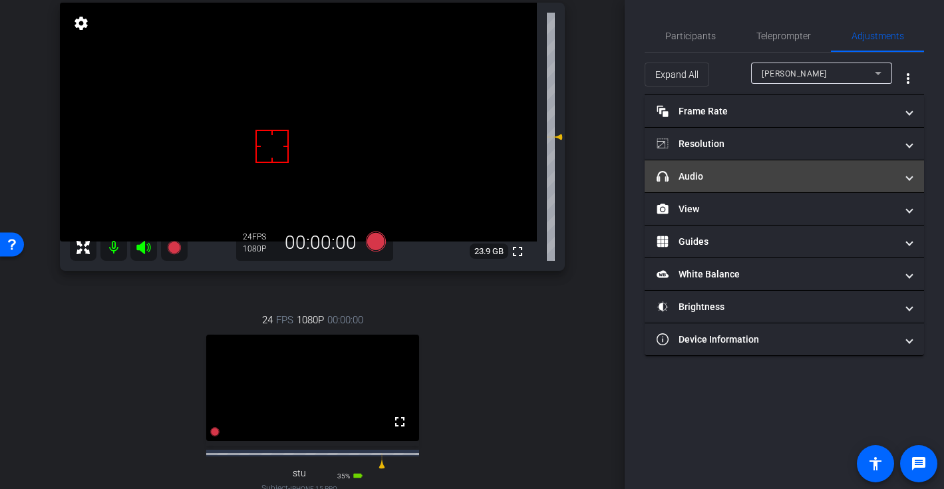
click at [831, 184] on mat-expansion-panel-header "headphone icon Audio" at bounding box center [783, 176] width 279 height 32
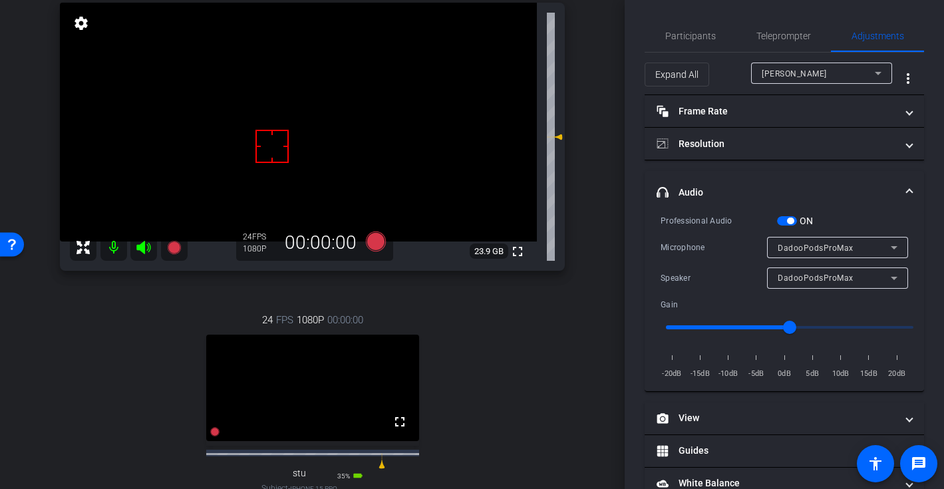
click at [786, 219] on span "button" at bounding box center [787, 220] width 20 height 9
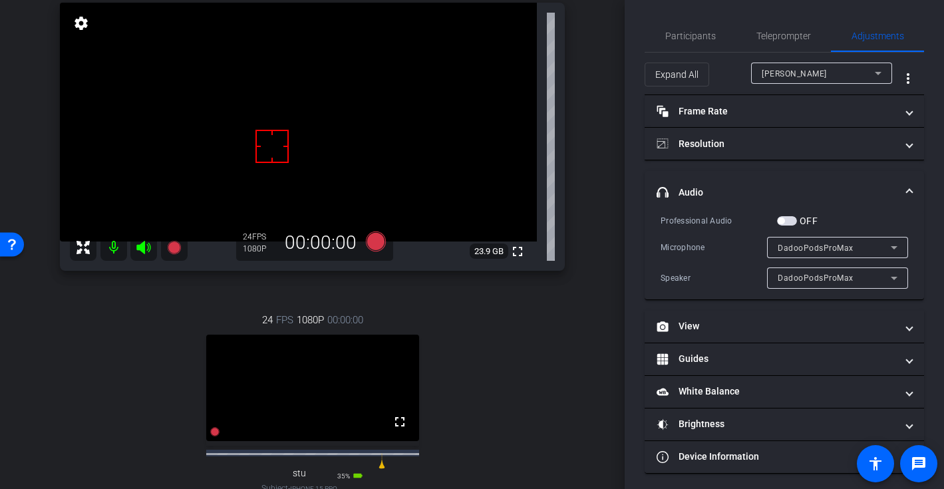
click at [785, 220] on span "button" at bounding box center [787, 220] width 20 height 9
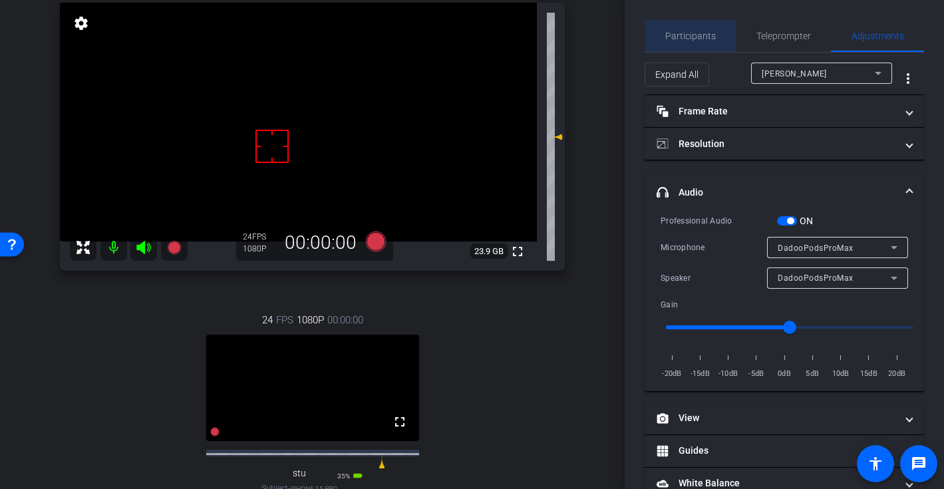
click at [686, 37] on span "Participants" at bounding box center [690, 35] width 51 height 9
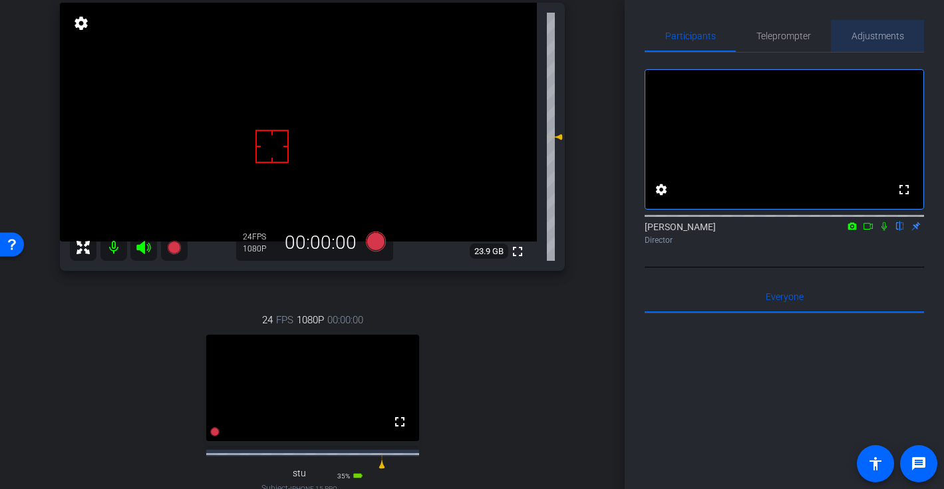
click at [852, 27] on span "Adjustments" at bounding box center [877, 36] width 53 height 32
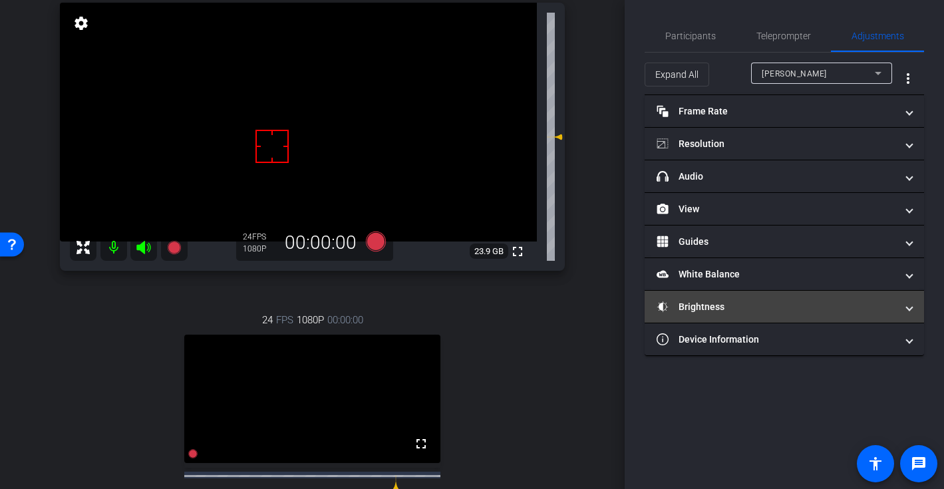
click at [826, 307] on mat-panel-title "Brightness" at bounding box center [775, 307] width 239 height 14
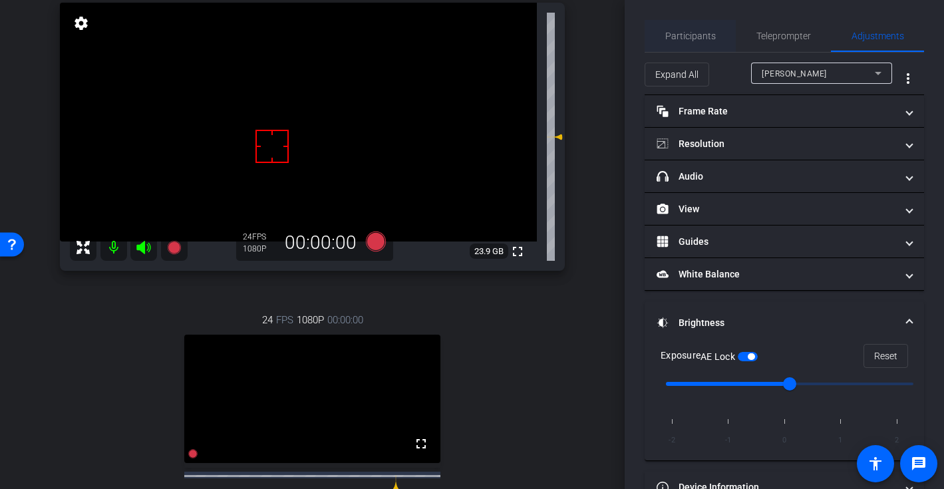
click at [697, 31] on span "Participants" at bounding box center [690, 35] width 51 height 9
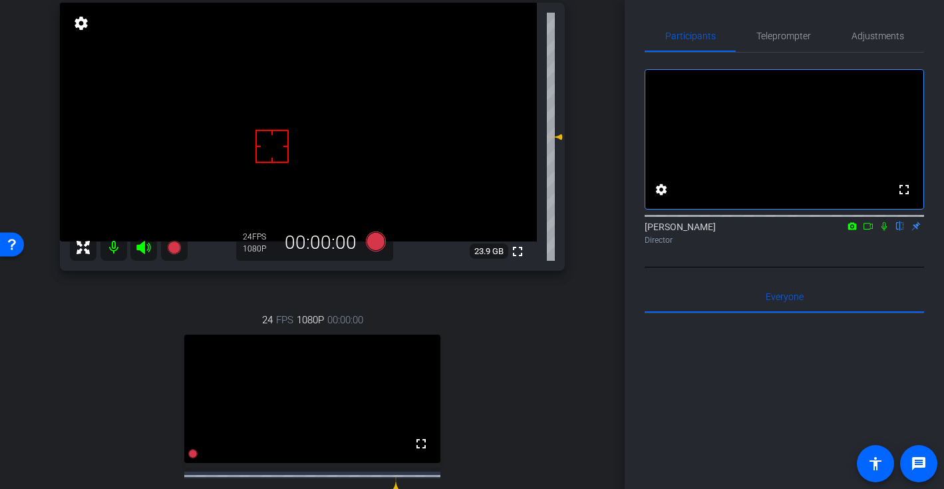
click at [885, 231] on icon at bounding box center [883, 226] width 5 height 9
click at [881, 36] on span "Adjustments" at bounding box center [877, 35] width 53 height 9
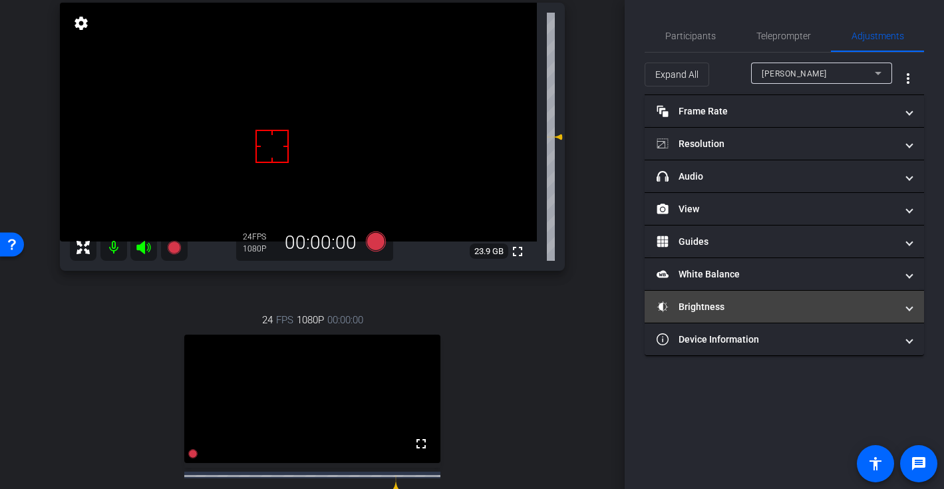
click at [785, 313] on mat-expansion-panel-header "Brightness" at bounding box center [783, 307] width 279 height 32
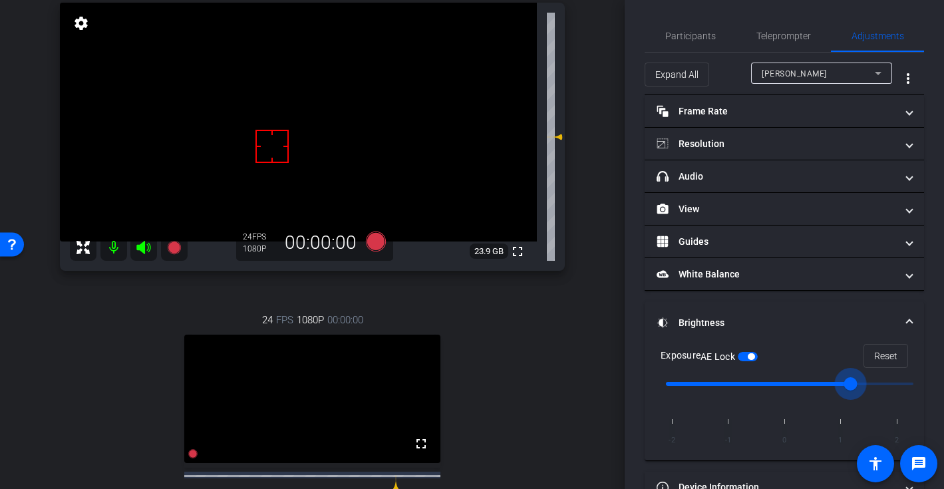
drag, startPoint x: 791, startPoint y: 378, endPoint x: 837, endPoint y: 380, distance: 45.3
click at [837, 380] on input "range" at bounding box center [789, 383] width 275 height 29
type input "0"
drag, startPoint x: 841, startPoint y: 378, endPoint x: 793, endPoint y: 380, distance: 47.2
click at [793, 380] on input "range" at bounding box center [789, 383] width 275 height 29
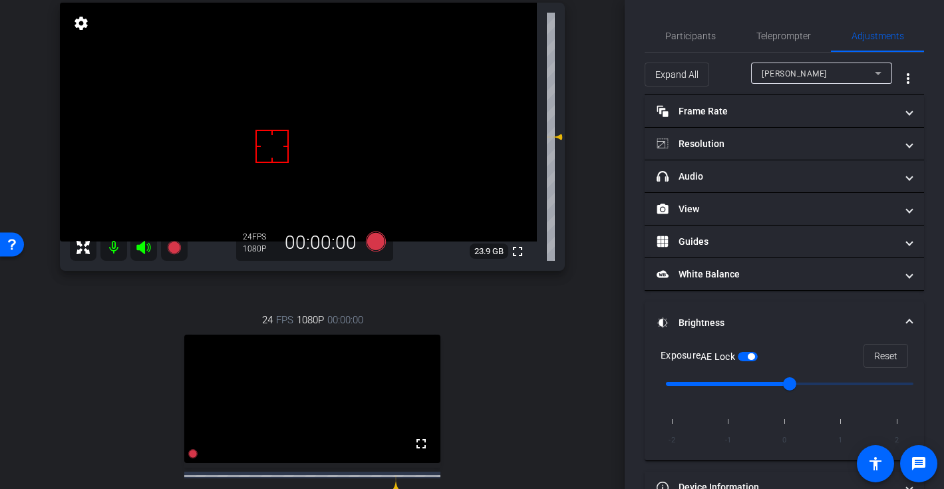
click at [754, 356] on span "button" at bounding box center [751, 356] width 7 height 7
click at [748, 354] on button "AE Lock" at bounding box center [748, 356] width 20 height 9
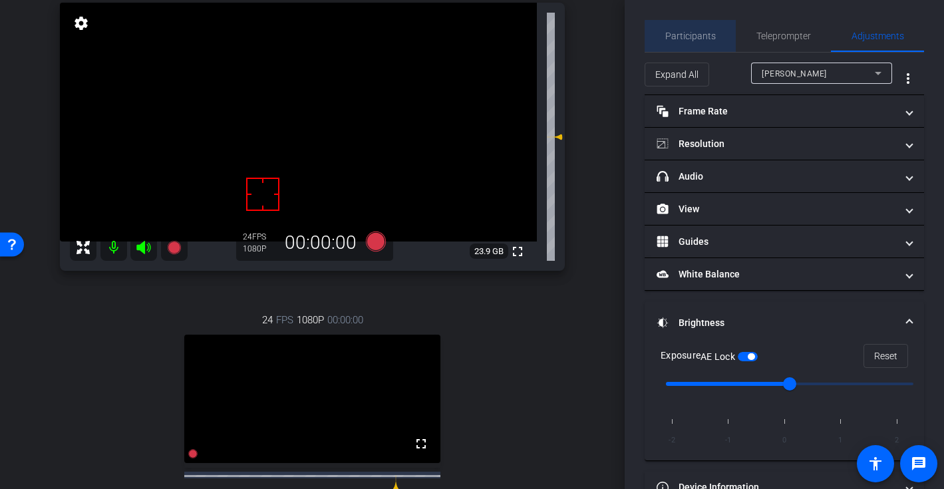
click at [701, 36] on span "Participants" at bounding box center [690, 35] width 51 height 9
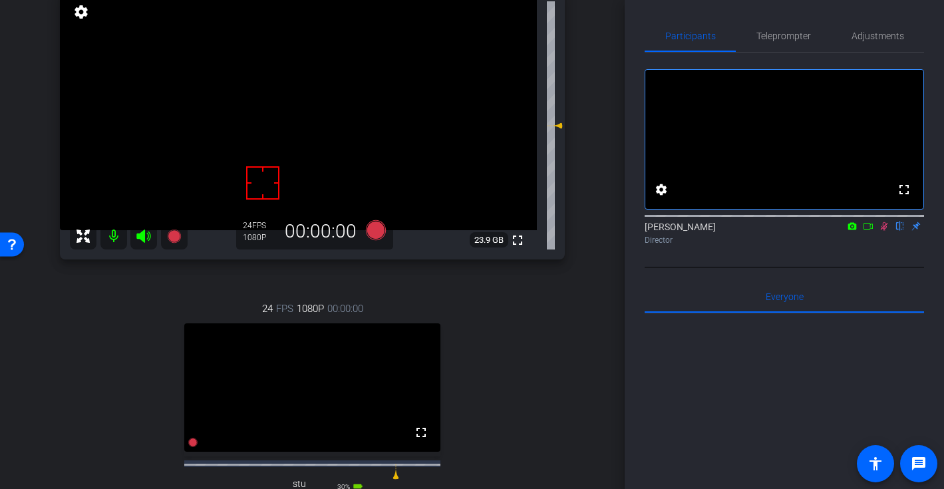
scroll to position [104, 0]
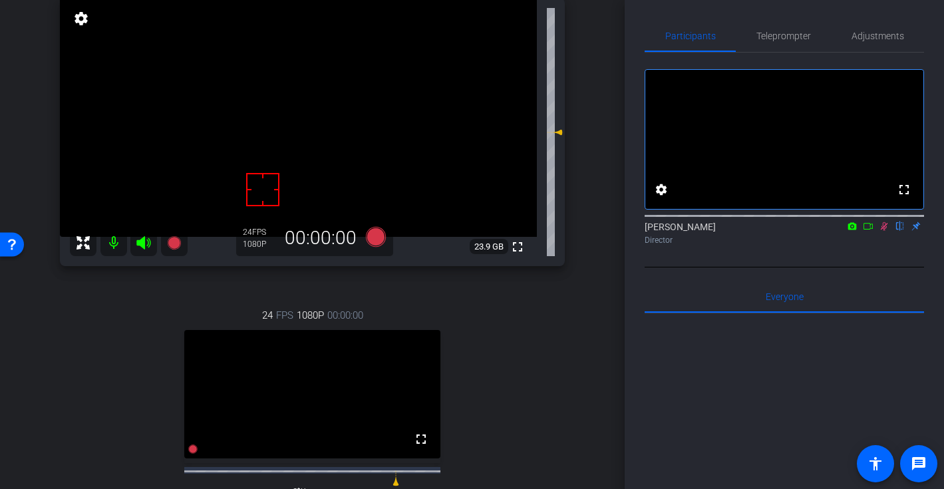
click at [877, 250] on div "Nancy Hanninen flip Director" at bounding box center [783, 230] width 279 height 41
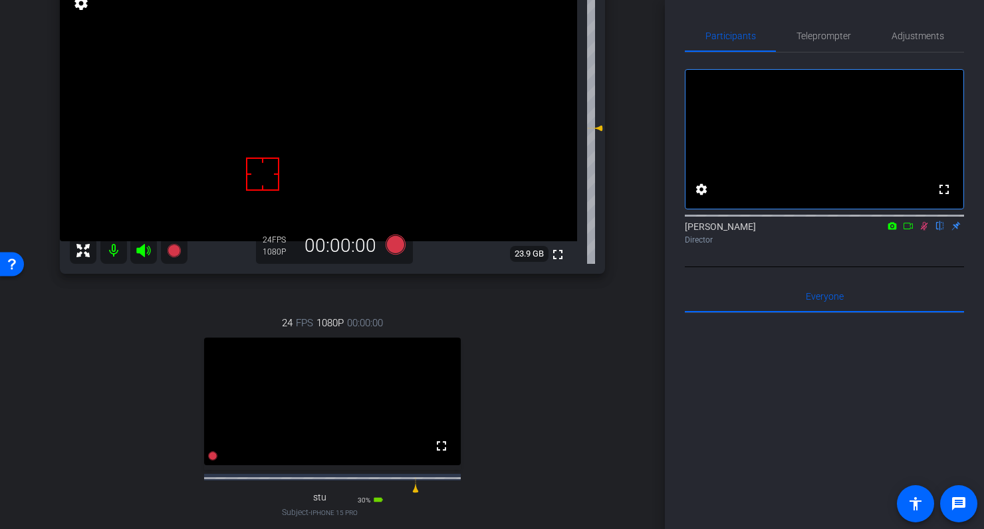
scroll to position [122, 0]
click at [926, 231] on icon at bounding box center [924, 226] width 7 height 9
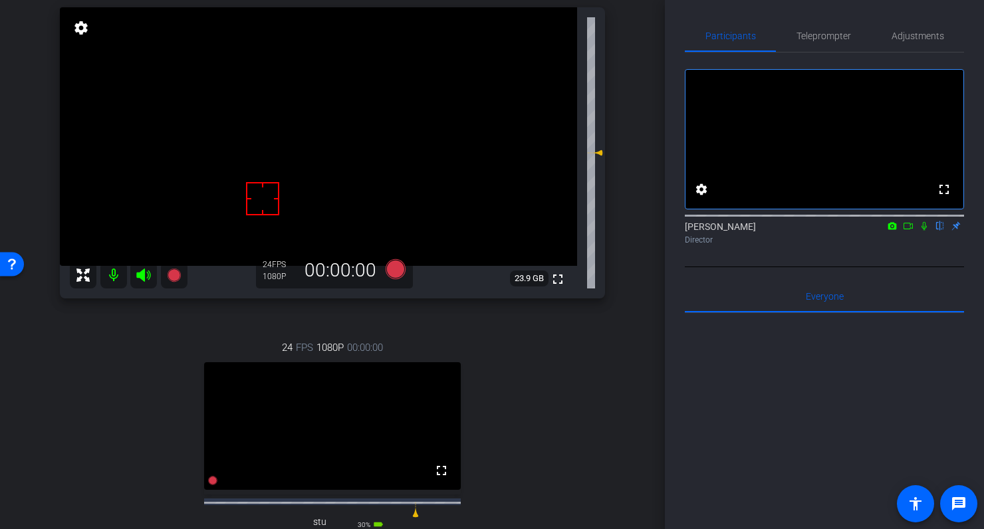
scroll to position [87, 0]
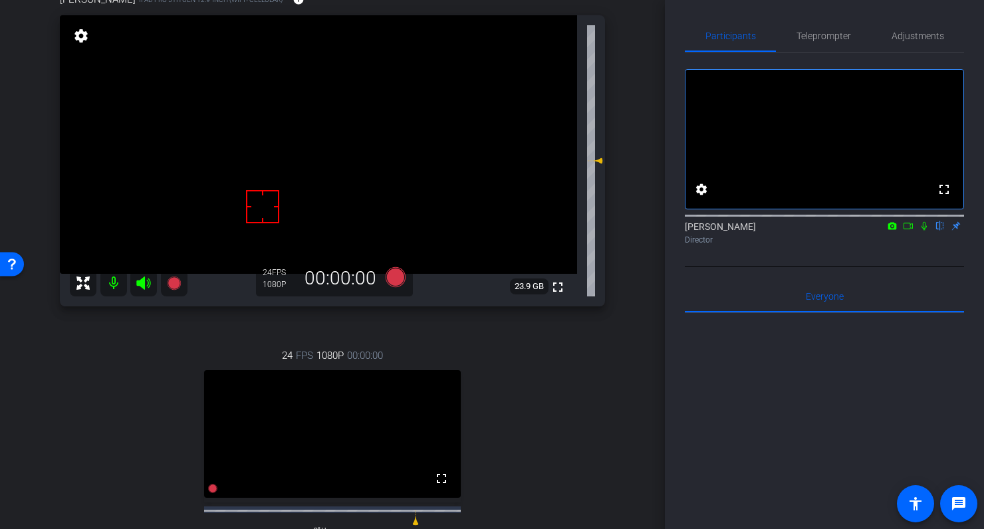
click at [924, 231] on icon at bounding box center [924, 225] width 11 height 9
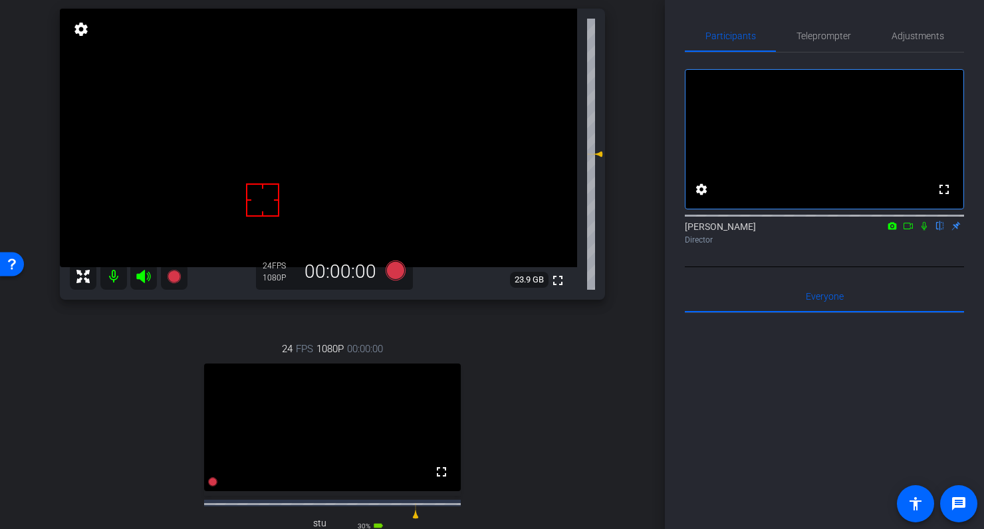
scroll to position [92, 0]
